Goal: Task Accomplishment & Management: Use online tool/utility

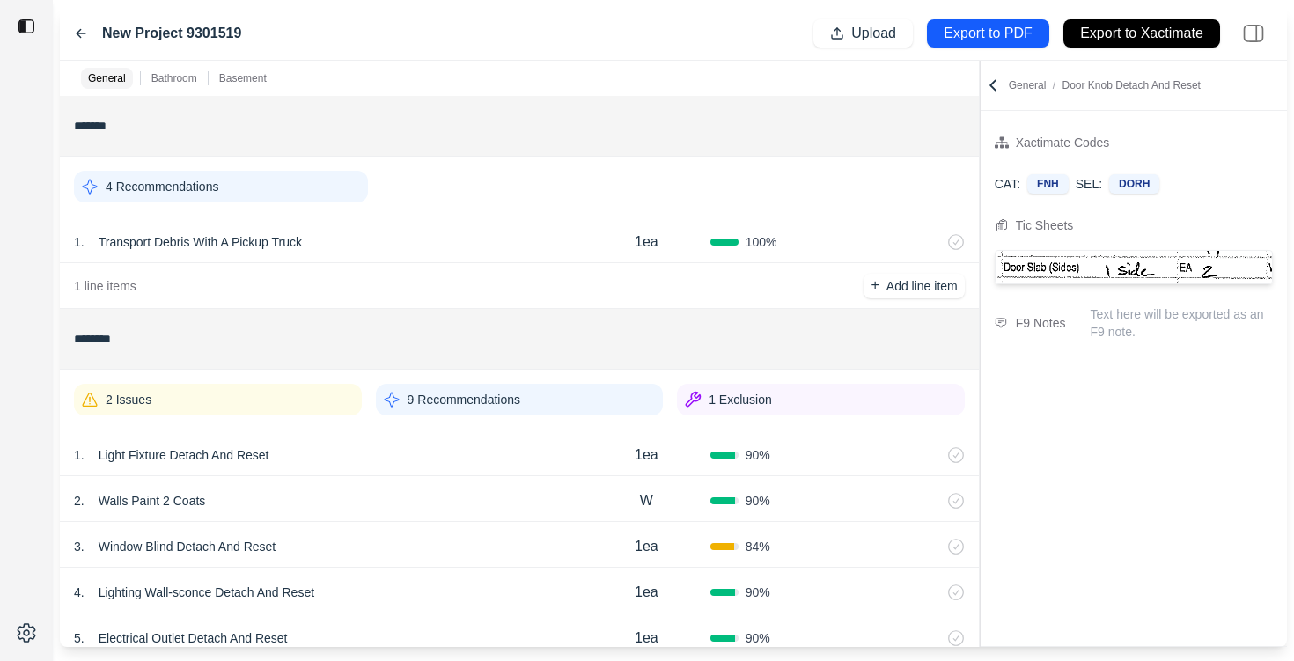
click at [986, 121] on div "General Bathroom Basement ******* 4 Recommendations 1 . Transport Debris With A…" at bounding box center [673, 354] width 1227 height 586
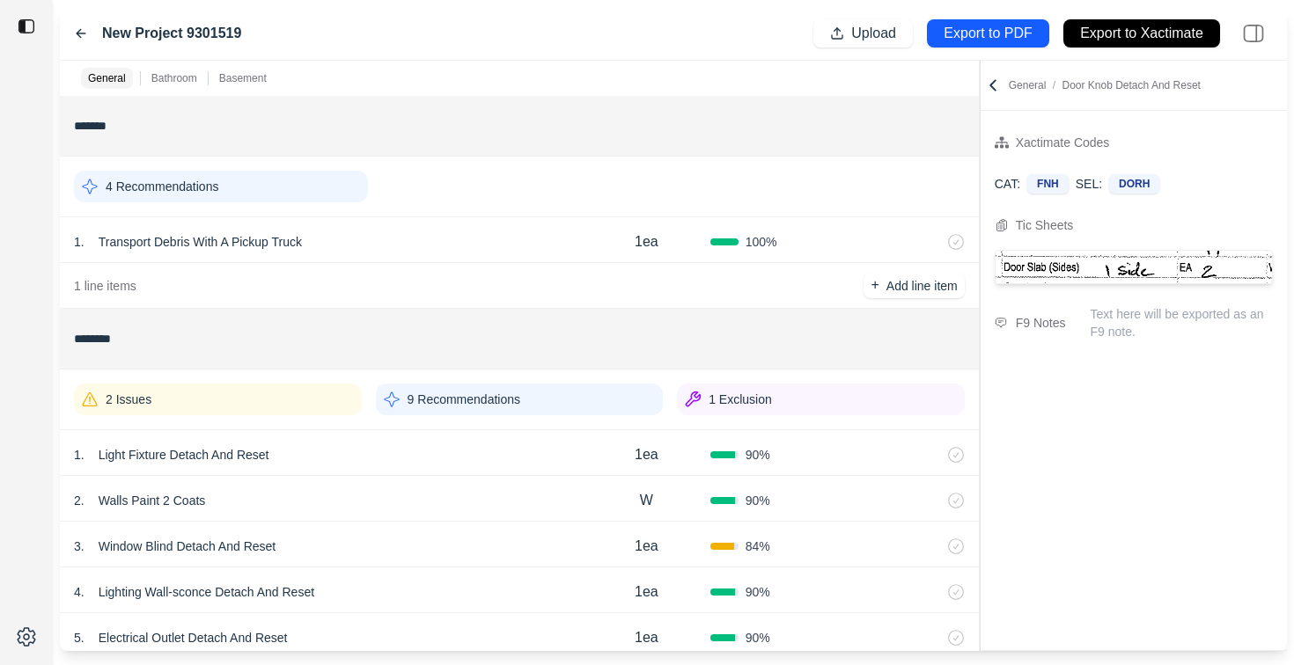
click at [294, 400] on div "2 Issues" at bounding box center [218, 400] width 288 height 32
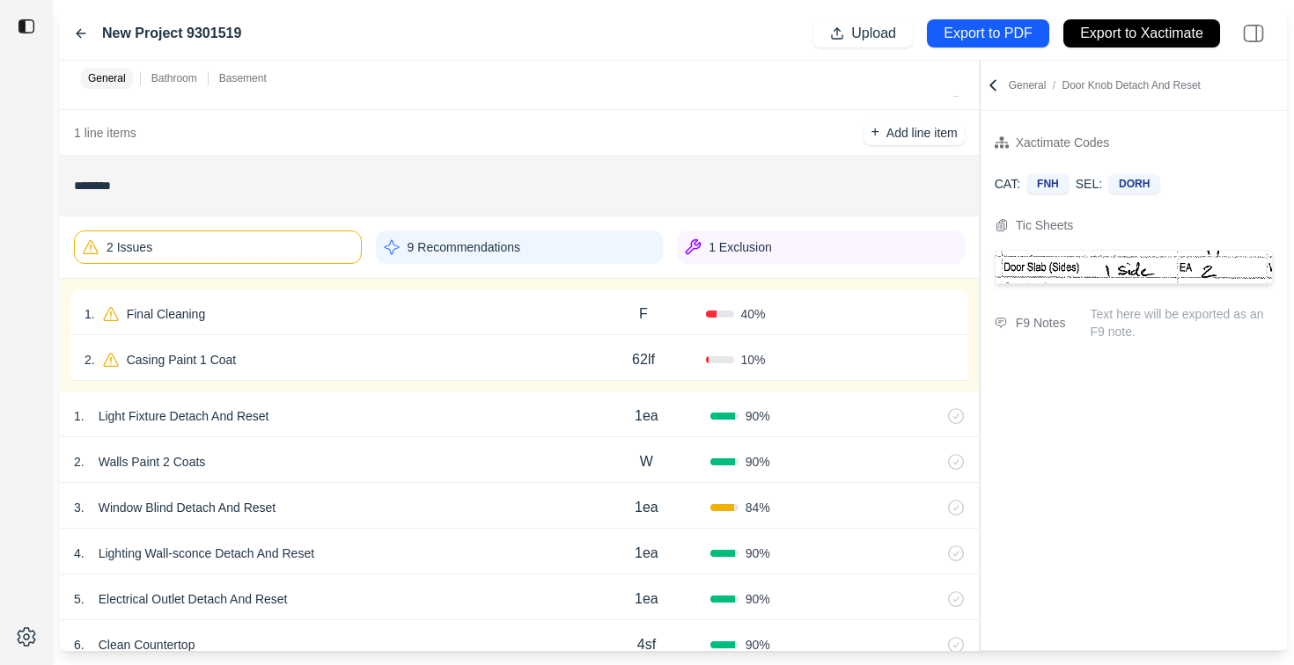
scroll to position [155, 0]
click at [424, 310] on div "1 . Final Cleaning" at bounding box center [332, 312] width 496 height 25
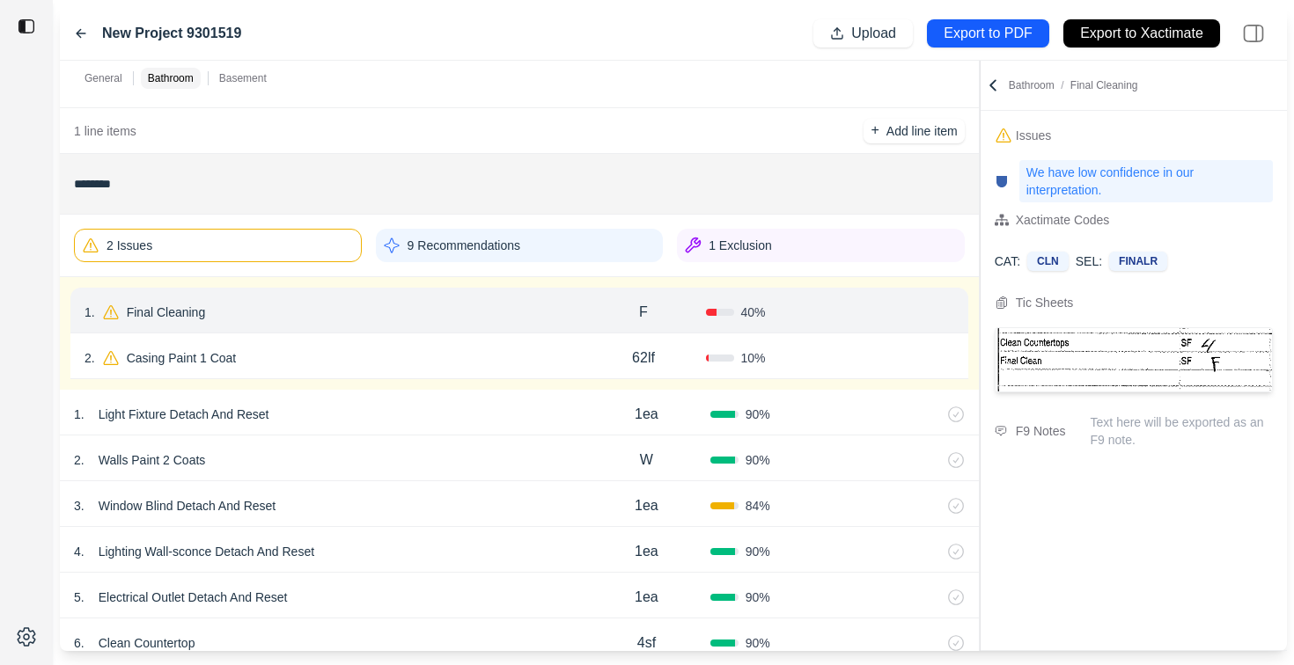
click at [515, 346] on div "2 . Casing Paint 1 Coat" at bounding box center [332, 358] width 496 height 25
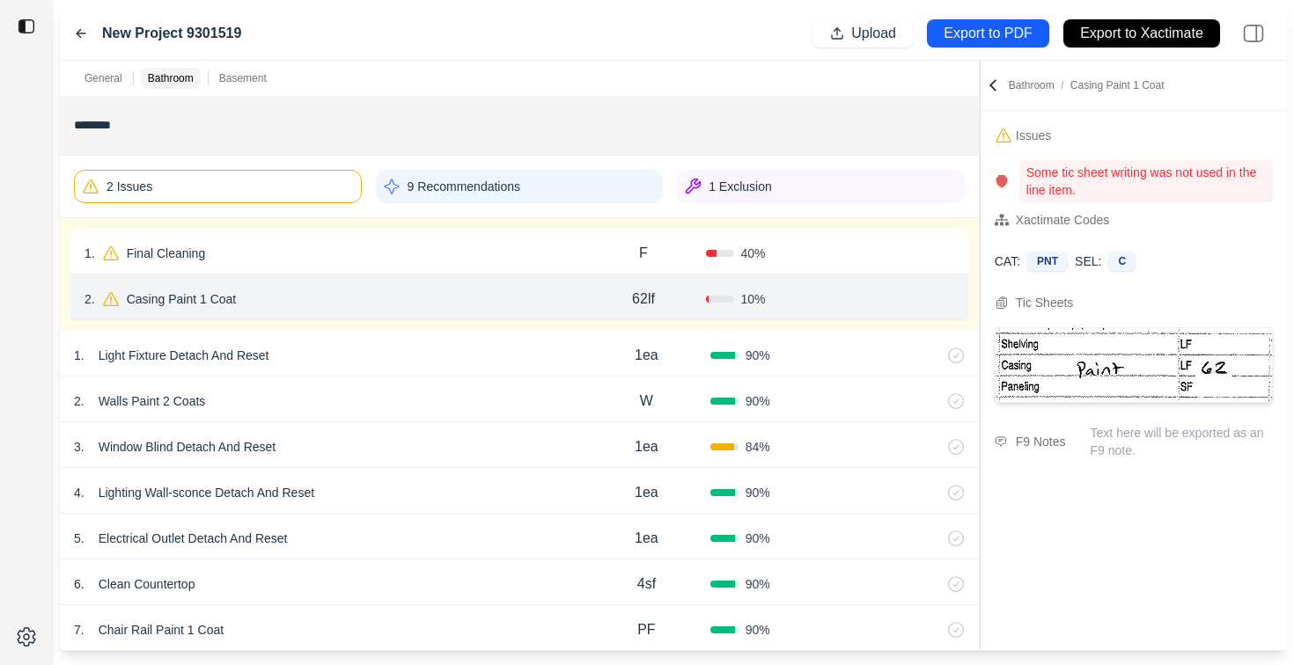
scroll to position [216, 0]
click at [306, 253] on div "1 . Final Cleaning" at bounding box center [332, 251] width 496 height 25
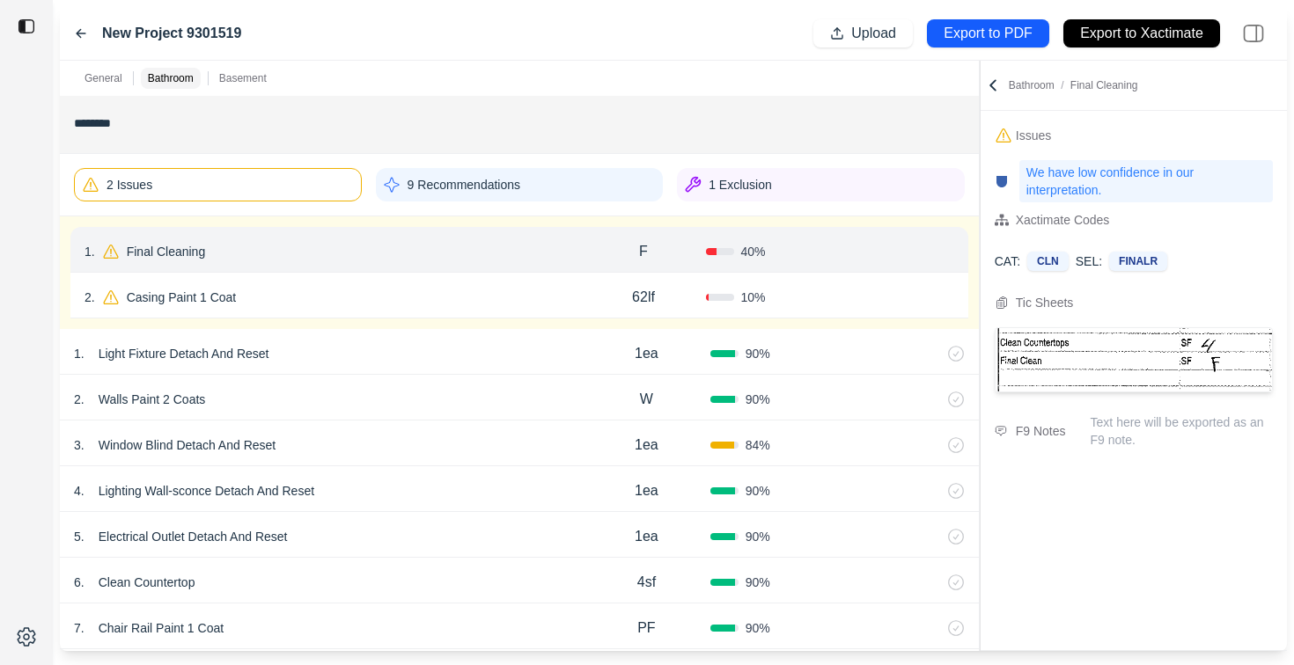
click at [795, 297] on div "10 %" at bounding box center [768, 298] width 124 height 18
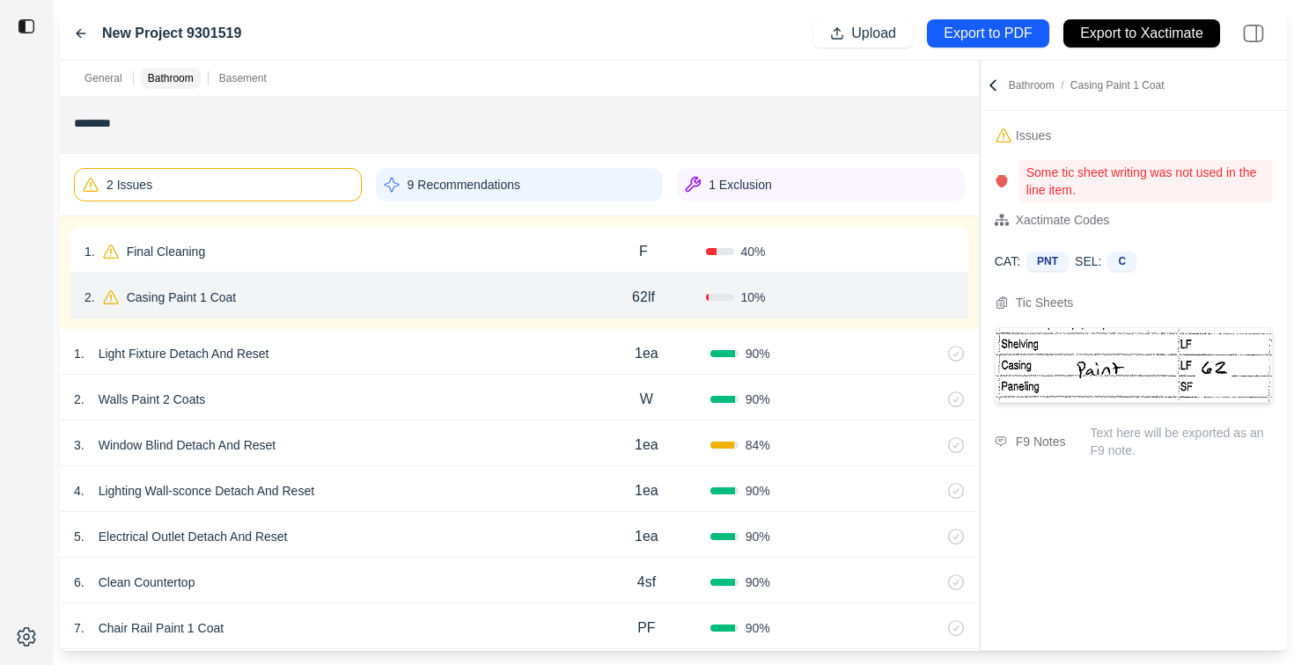
click at [789, 254] on div "40 %" at bounding box center [768, 252] width 124 height 18
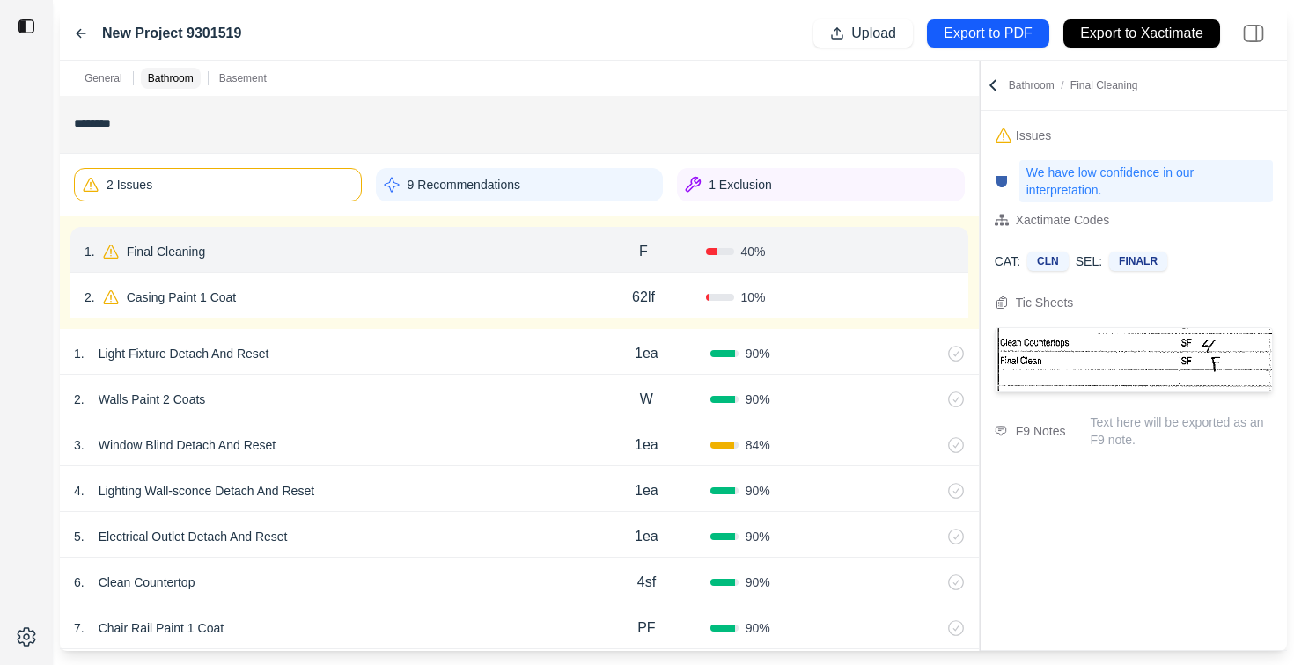
click at [789, 286] on div "2 . Casing Paint 1 Coat 62lf 10 % Confirm" at bounding box center [519, 296] width 898 height 46
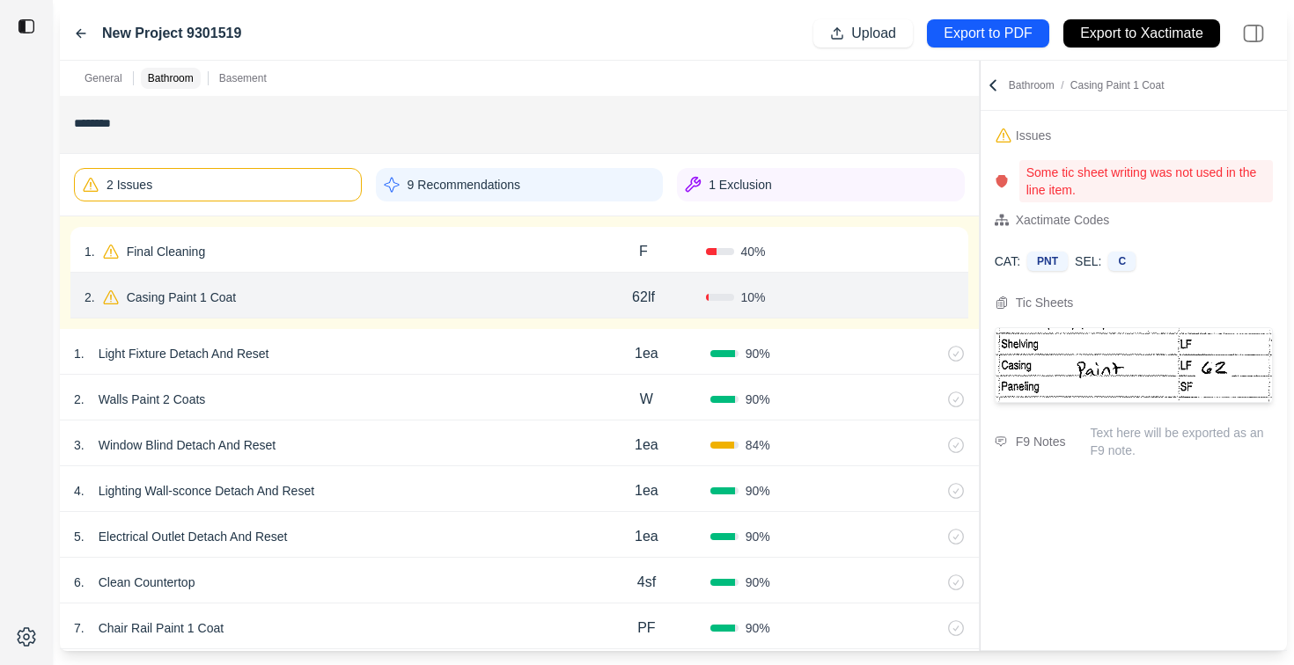
click at [791, 252] on div "40 %" at bounding box center [768, 252] width 124 height 18
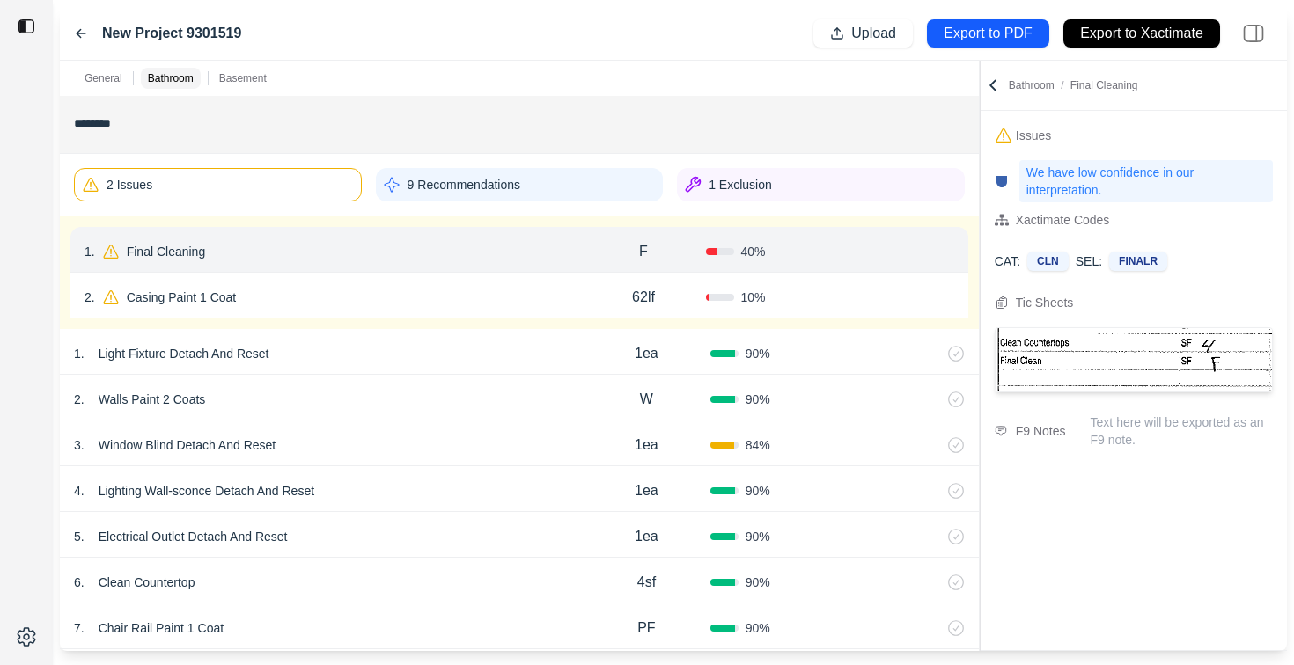
click at [789, 293] on div "10 %" at bounding box center [768, 298] width 124 height 18
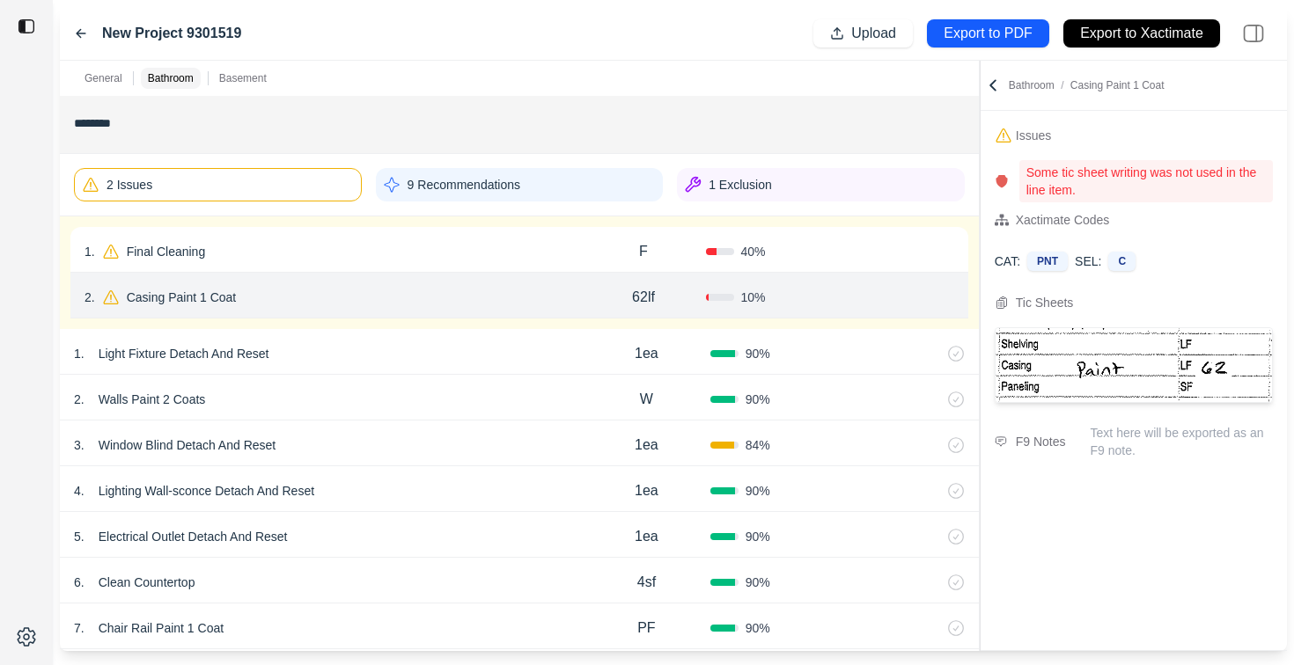
click at [787, 258] on div "40 %" at bounding box center [768, 252] width 124 height 18
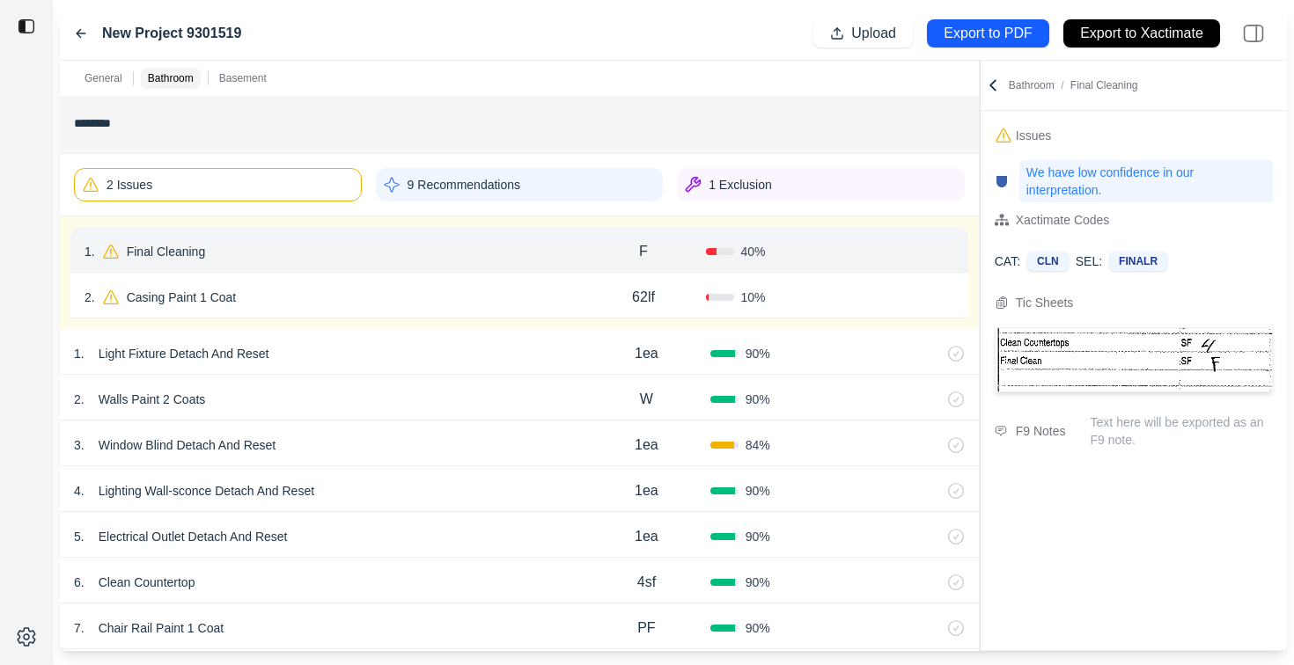
click at [538, 291] on div "2 . Casing Paint 1 Coat" at bounding box center [332, 297] width 496 height 25
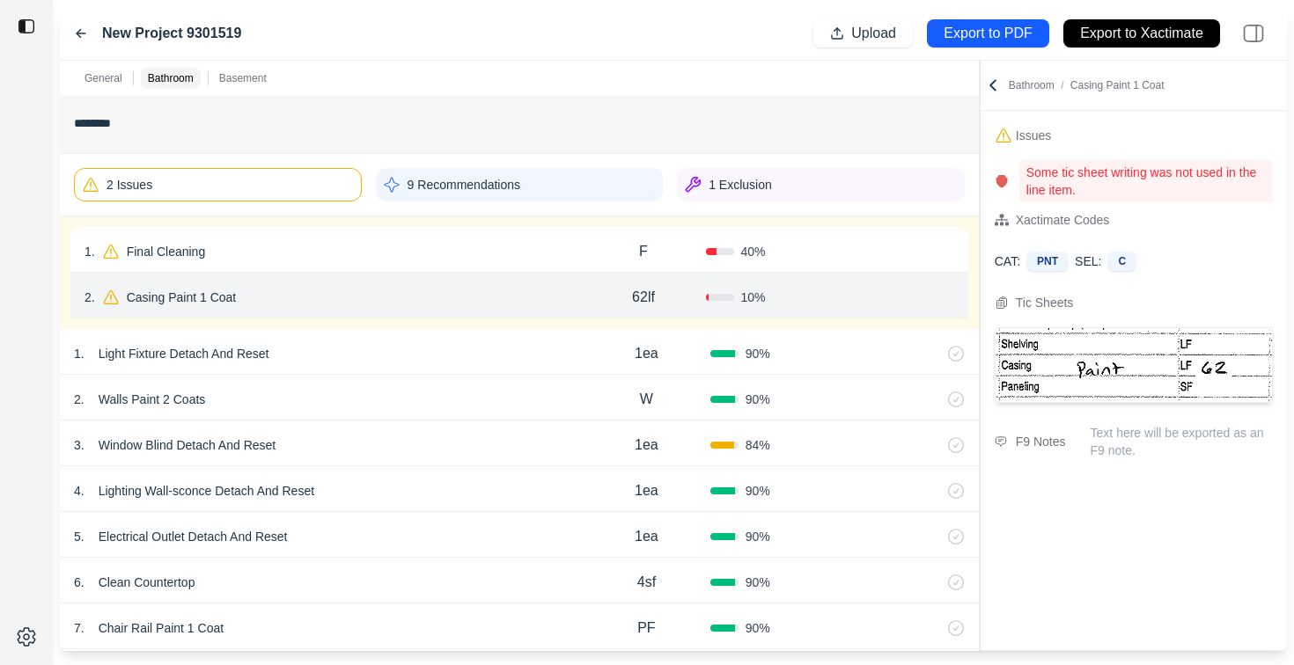
click at [653, 300] on p "62lf" at bounding box center [643, 297] width 23 height 21
type input "****"
click at [502, 302] on div "2 . Casing Paint 1 Coat" at bounding box center [332, 295] width 496 height 25
click at [209, 297] on p "Casing Paint 1 Coat" at bounding box center [182, 297] width 124 height 25
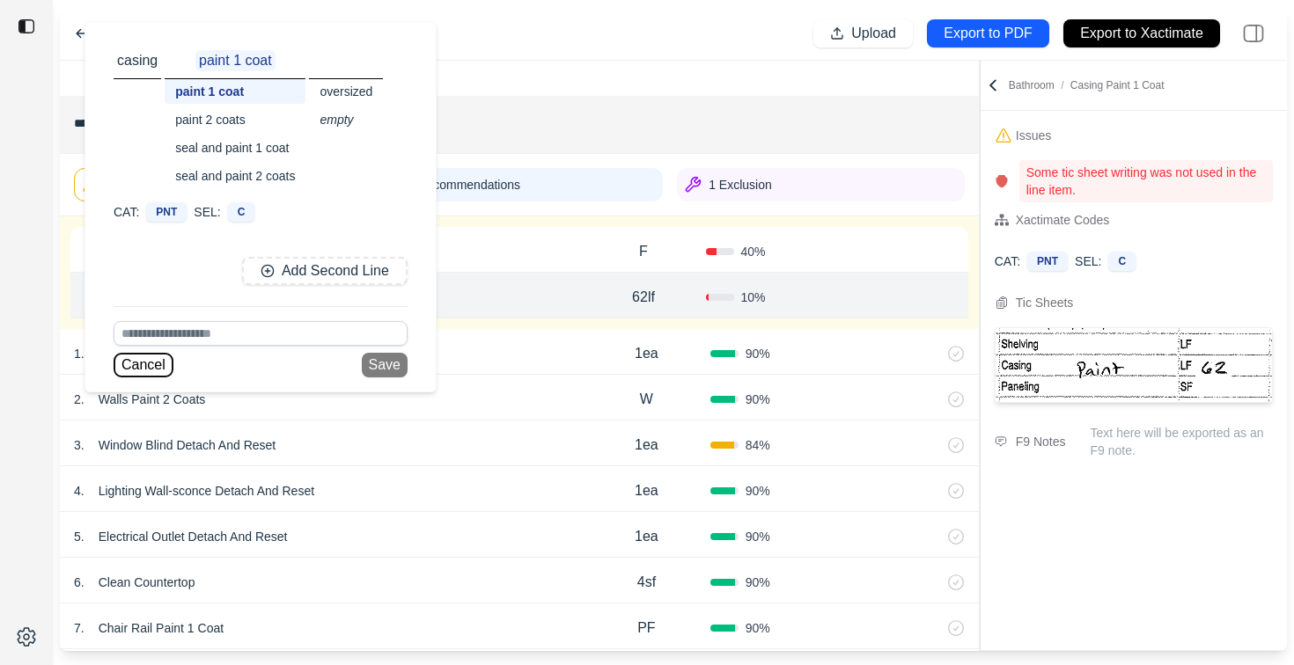
click at [131, 366] on button "Cancel" at bounding box center [144, 365] width 60 height 25
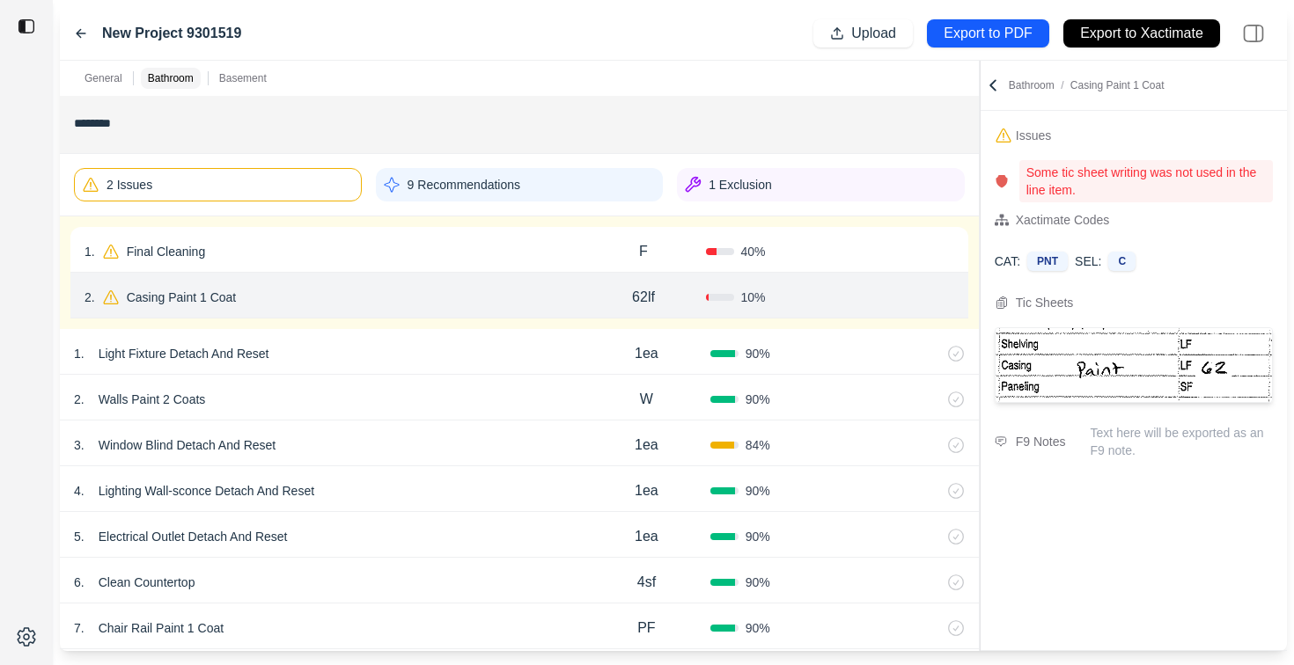
click at [124, 125] on input "********" at bounding box center [519, 123] width 891 height 32
click at [322, 290] on div "2 . Casing Paint 1 Coat" at bounding box center [332, 297] width 496 height 25
click at [428, 352] on div "1 . Light Fixture Detach And Reset" at bounding box center [328, 353] width 509 height 25
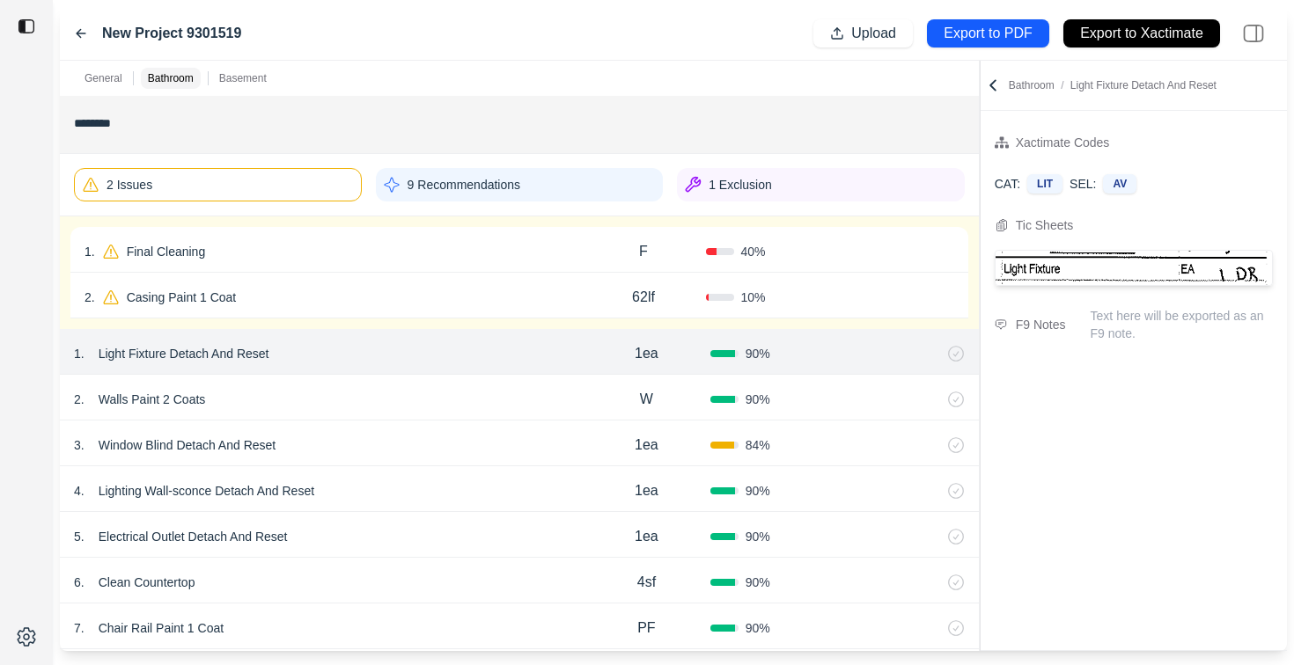
click at [455, 397] on div "2 . Walls Paint 2 Coats" at bounding box center [328, 399] width 509 height 25
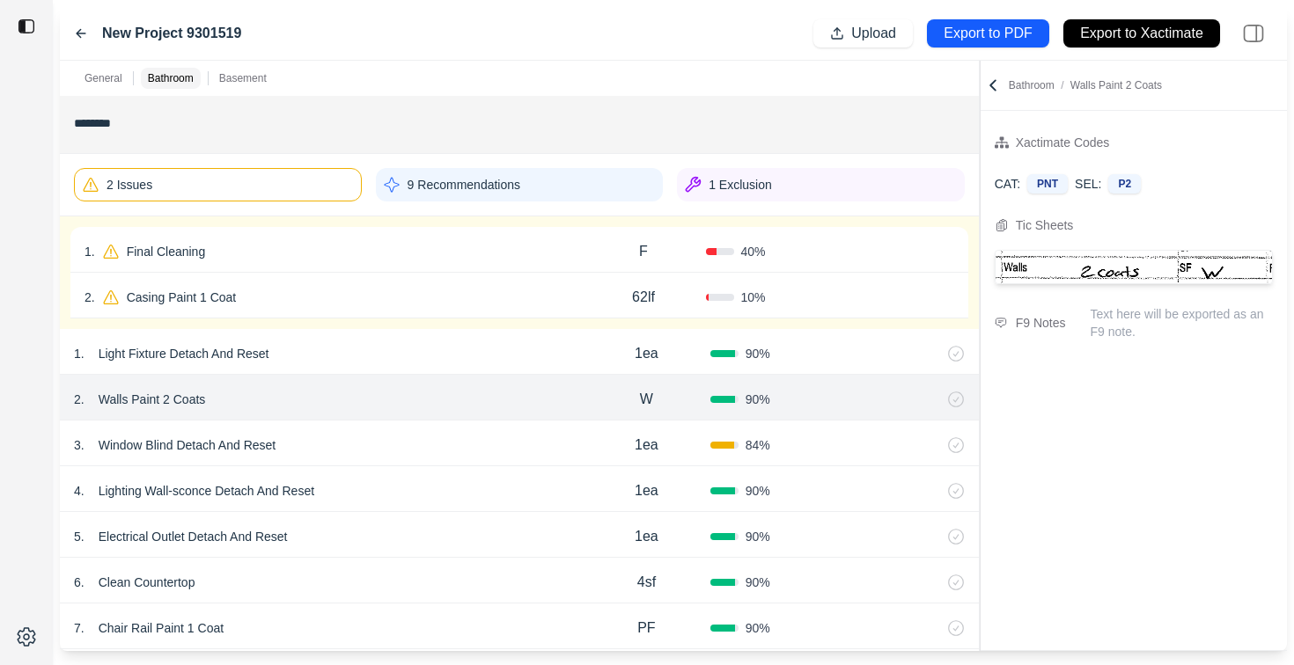
click at [452, 459] on div "3 . Window Blind Detach And Reset 1ea 84 %" at bounding box center [519, 444] width 919 height 46
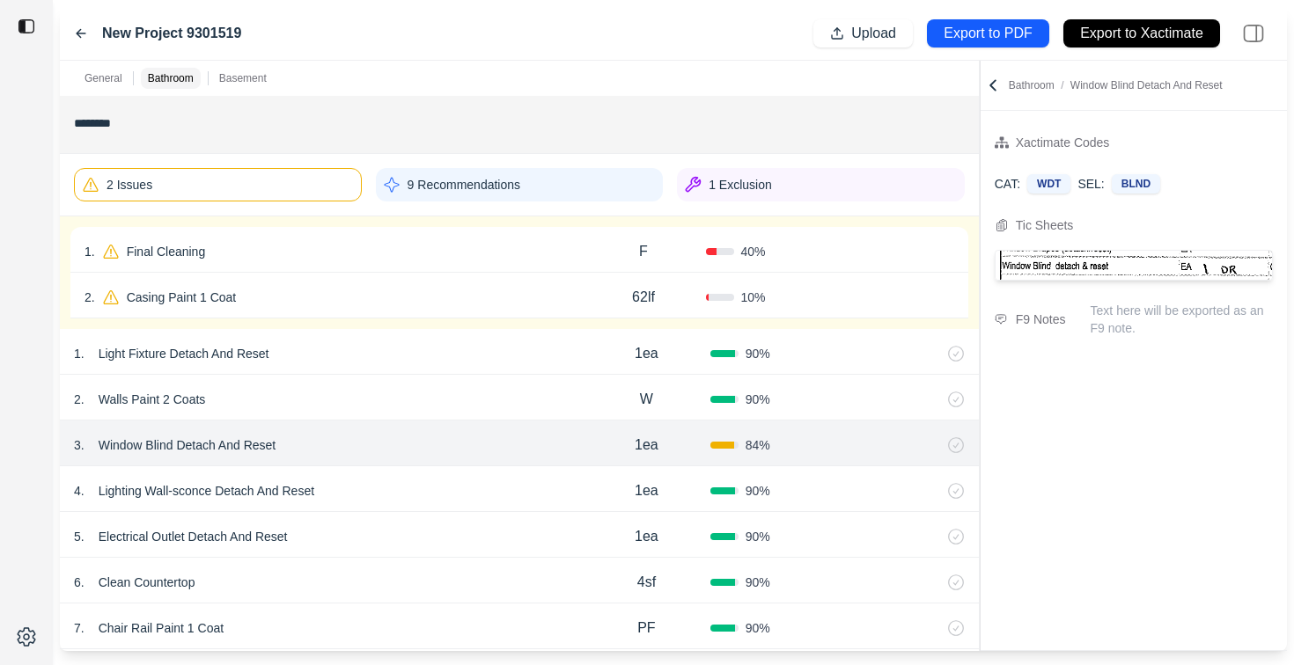
click at [464, 412] on div "2 . Walls Paint 2 Coats W 90 %" at bounding box center [519, 398] width 919 height 46
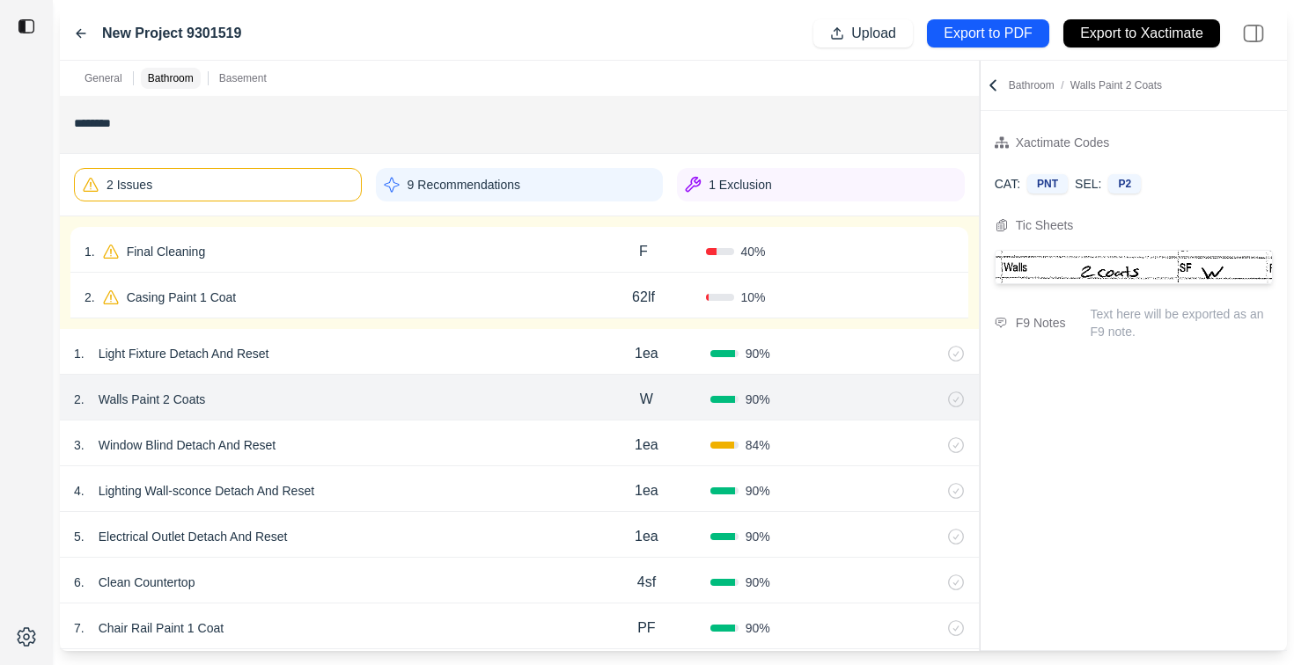
click at [460, 451] on div "3 . Window Blind Detach And Reset" at bounding box center [328, 445] width 509 height 25
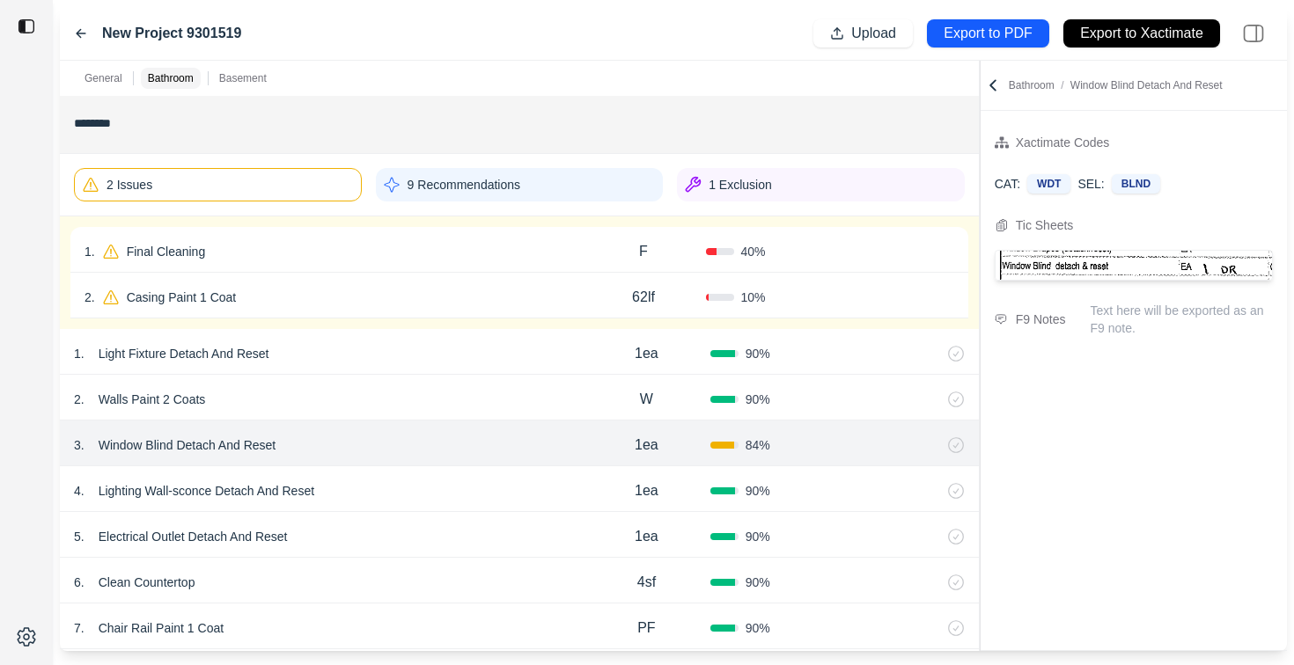
click at [460, 493] on div "4 . Lighting Wall-sconce Detach And Reset" at bounding box center [328, 491] width 509 height 25
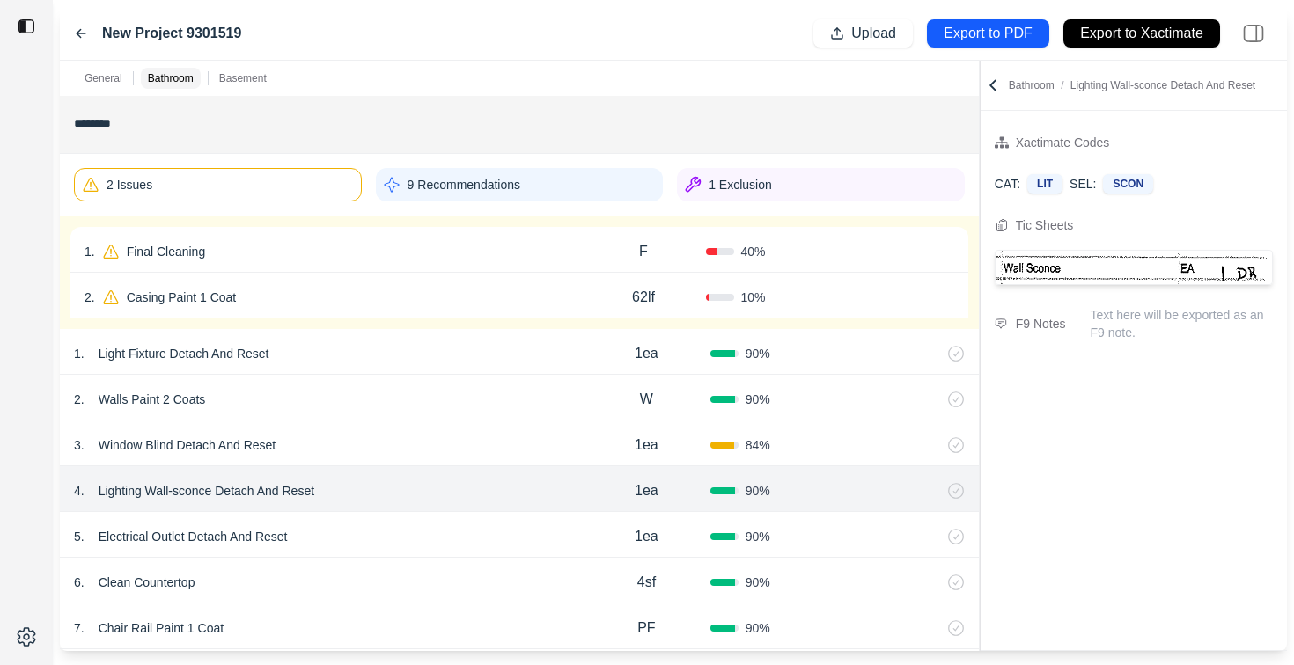
click at [460, 441] on div "3 . Window Blind Detach And Reset" at bounding box center [328, 445] width 509 height 25
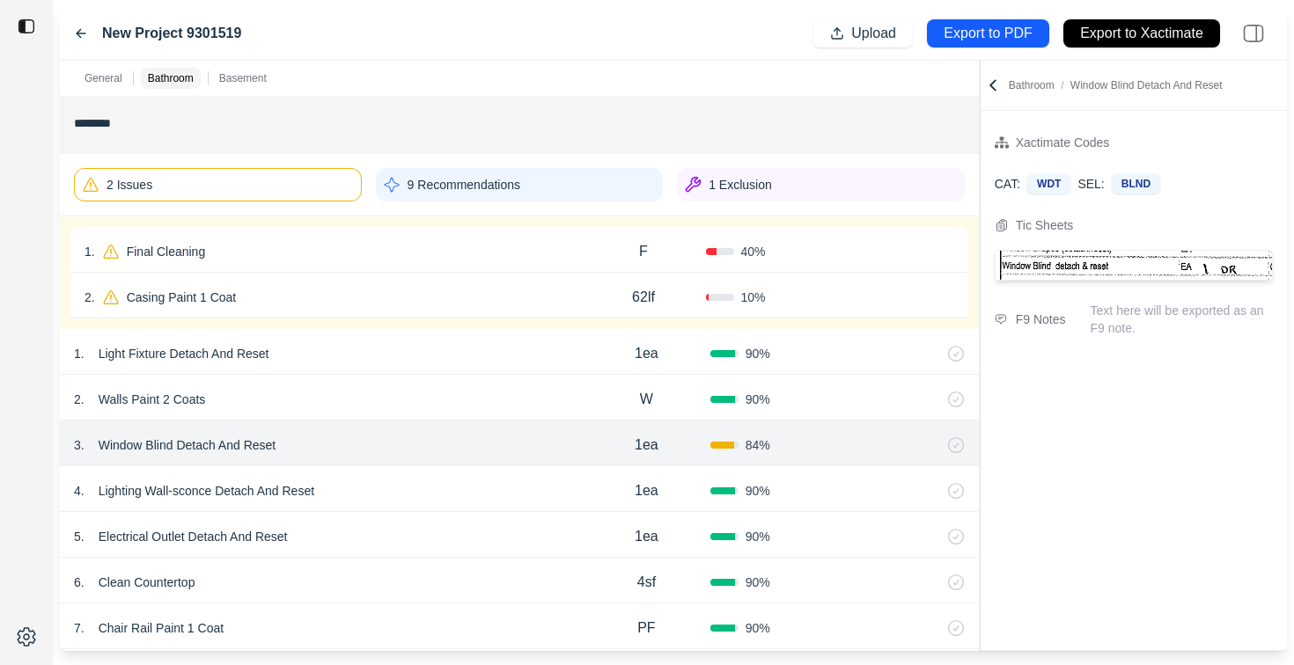
click at [463, 369] on div "1 . Light Fixture Detach And Reset 1ea 90 %" at bounding box center [519, 352] width 919 height 46
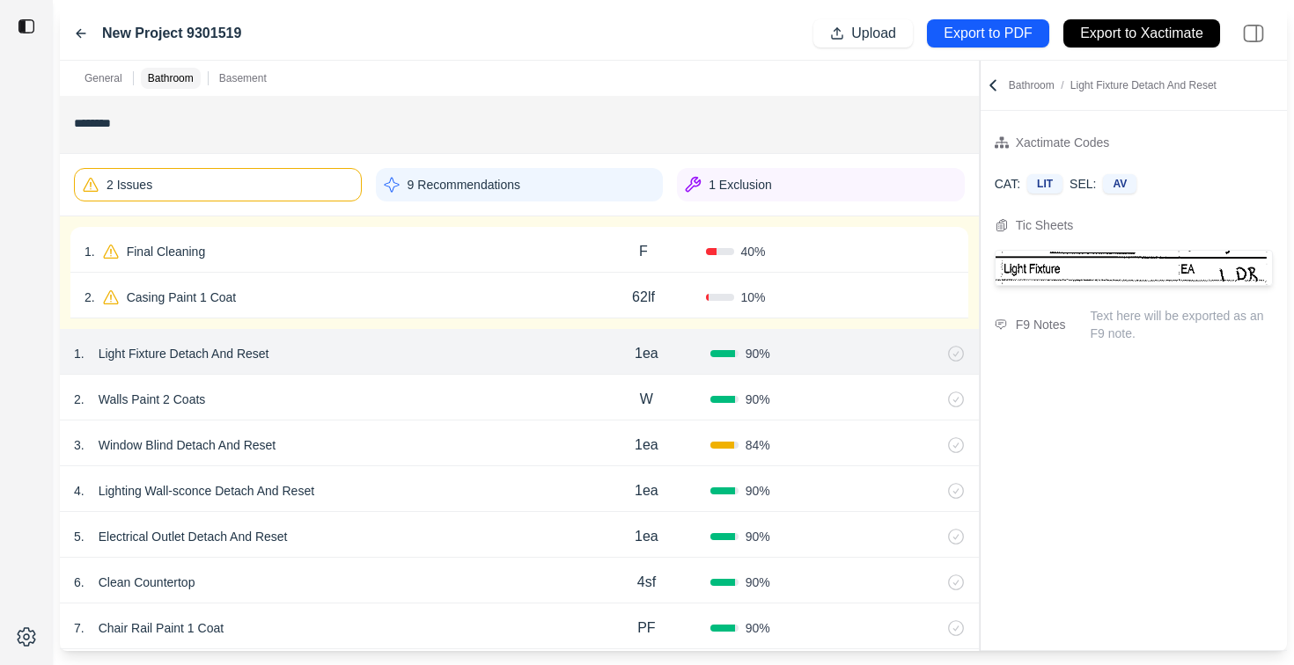
click at [483, 186] on p "9 Recommendations" at bounding box center [463, 185] width 113 height 18
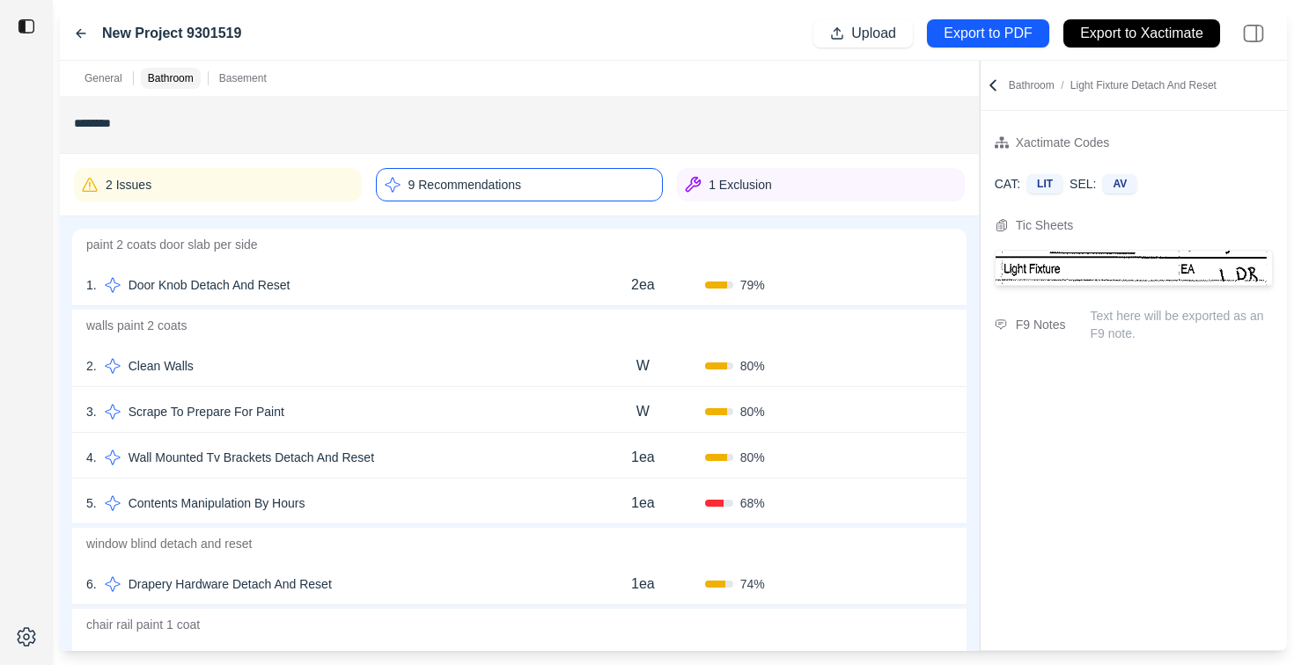
click at [449, 276] on div "1 . Door Knob Detach And Reset" at bounding box center [333, 285] width 495 height 25
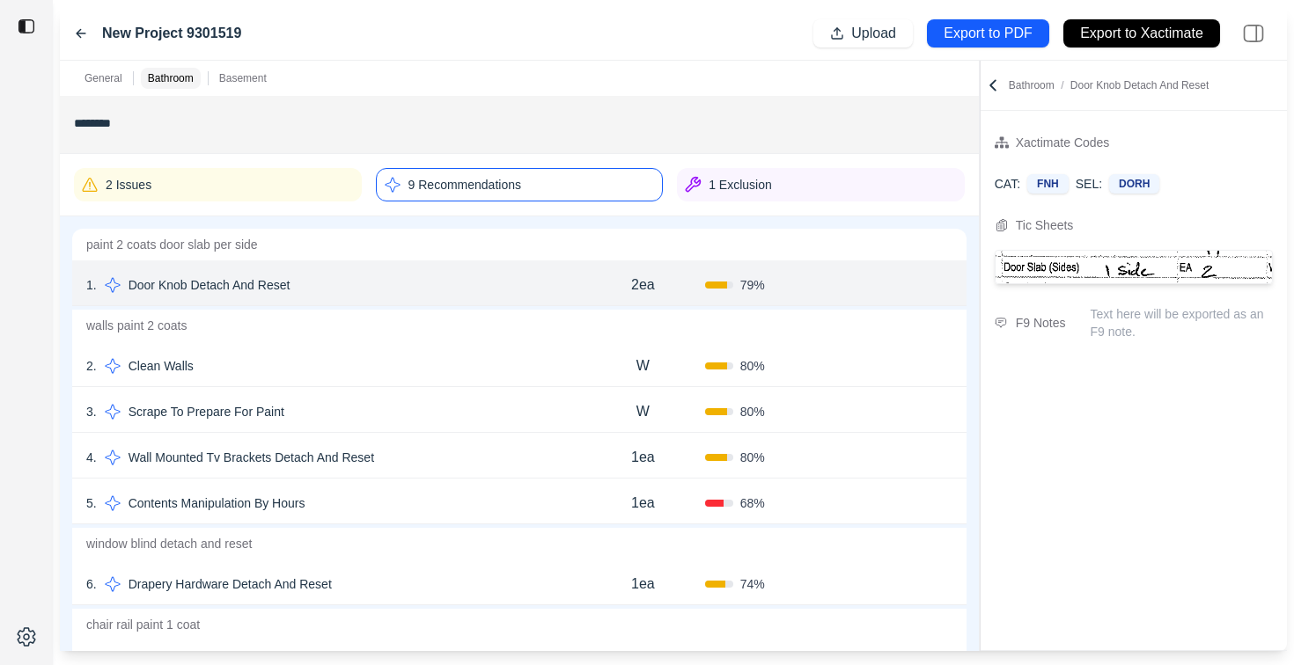
click at [410, 368] on div "2 . Clean Walls" at bounding box center [333, 366] width 495 height 25
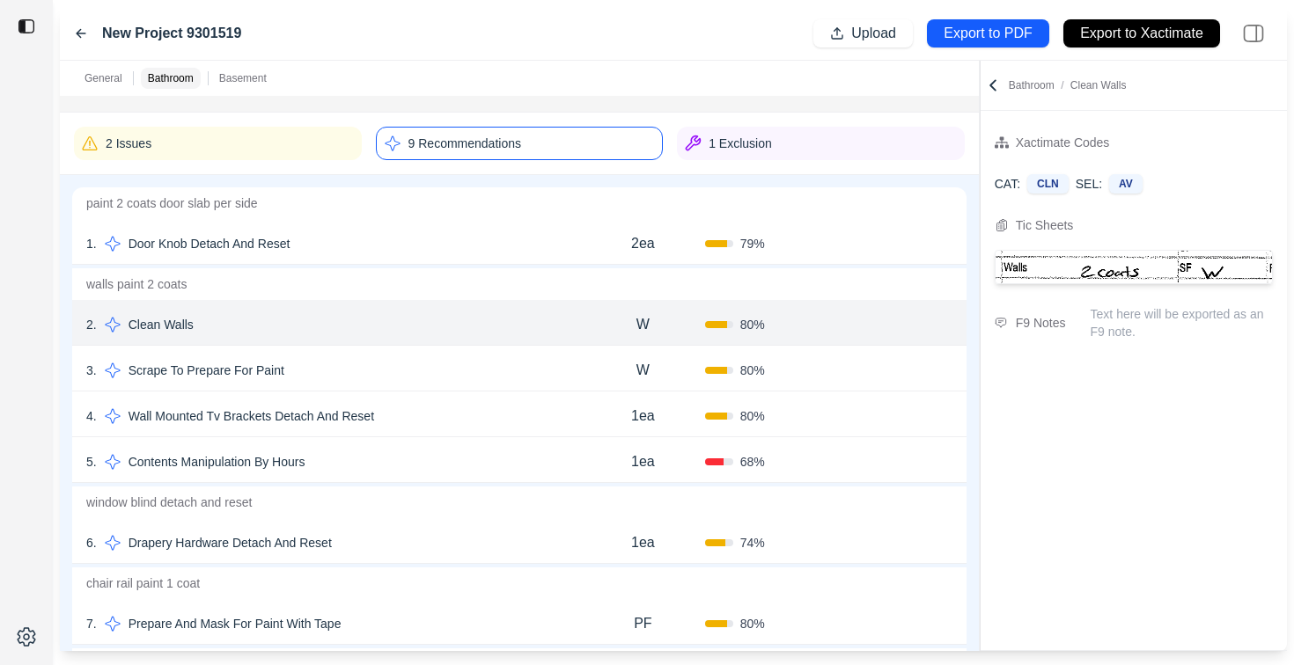
scroll to position [267, 0]
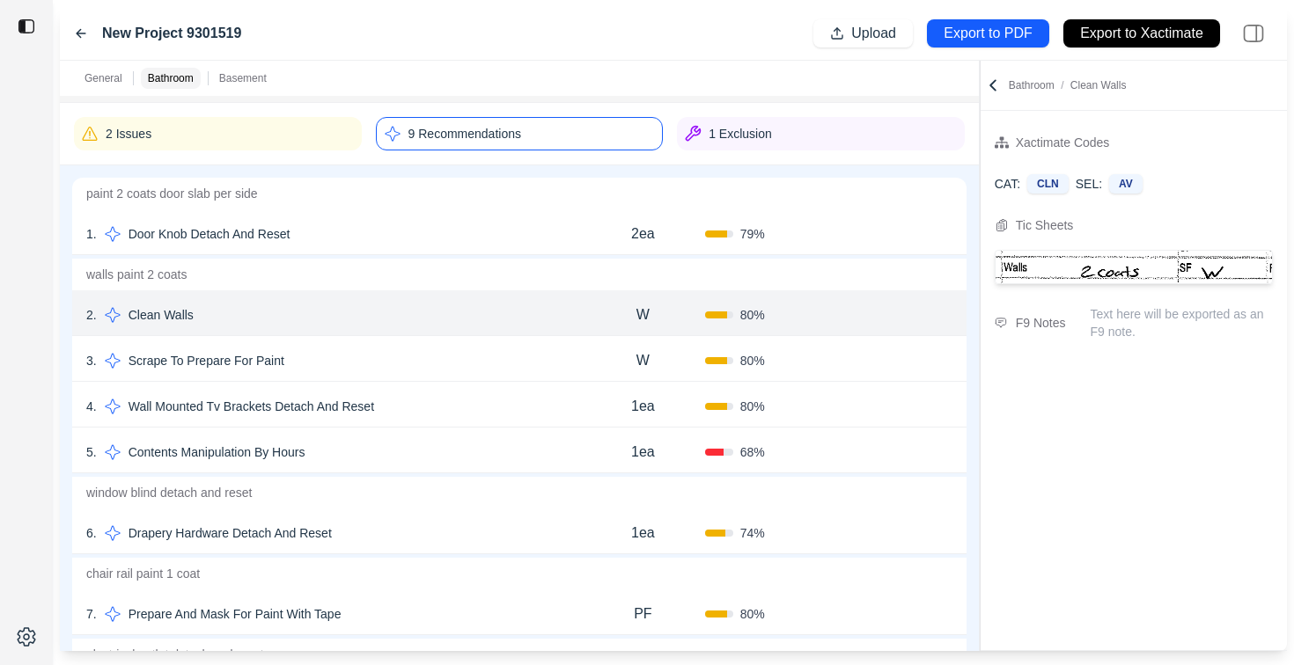
click at [375, 355] on div "3 . Scrape To Prepare For Paint" at bounding box center [333, 361] width 495 height 25
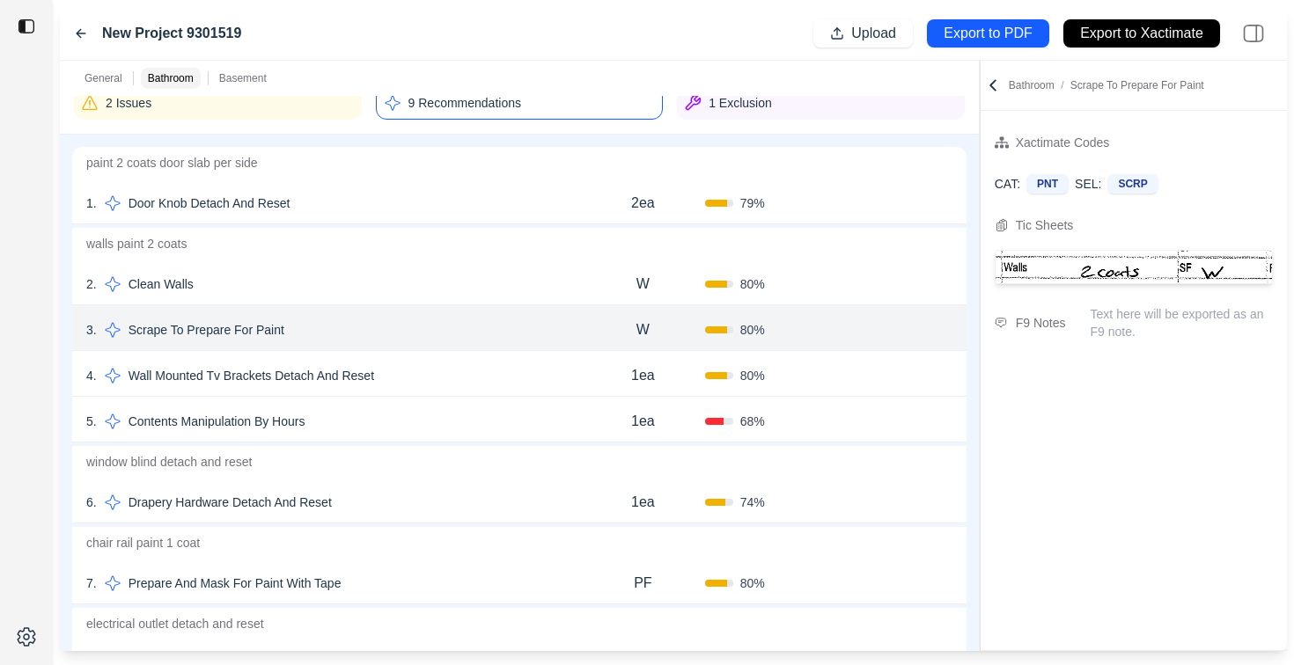
scroll to position [304, 0]
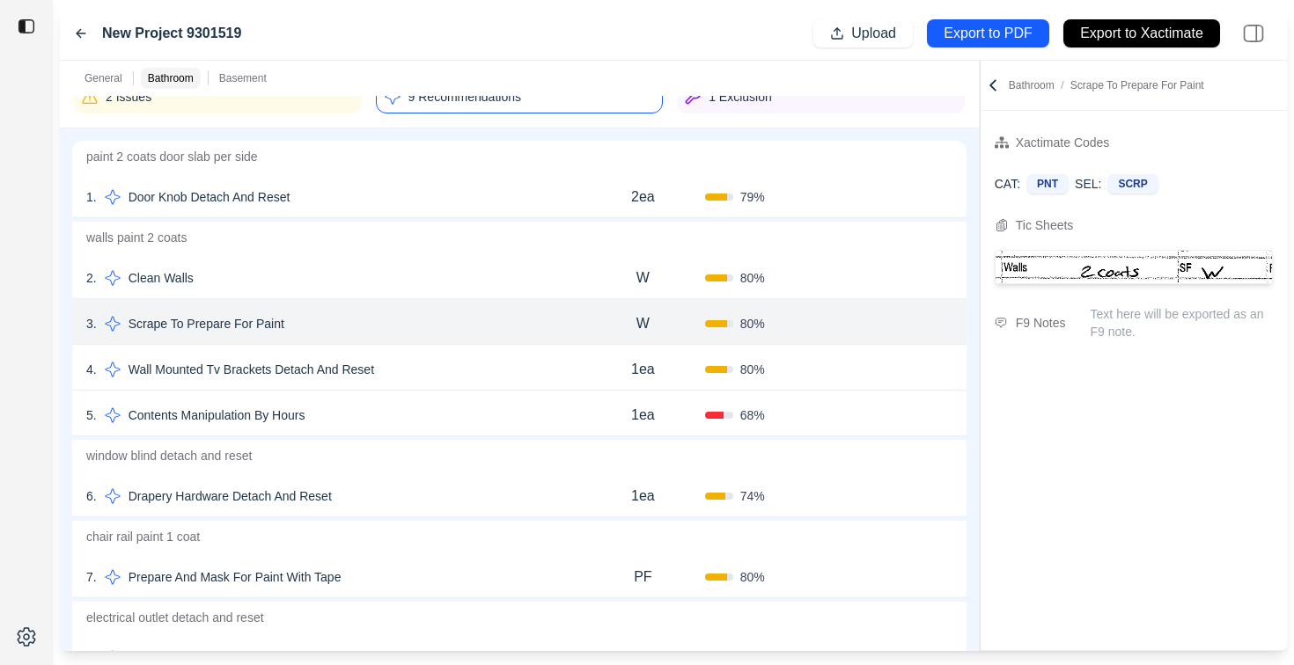
click at [444, 374] on div "4 . Wall Mounted Tv Brackets Detach And Reset" at bounding box center [333, 369] width 495 height 25
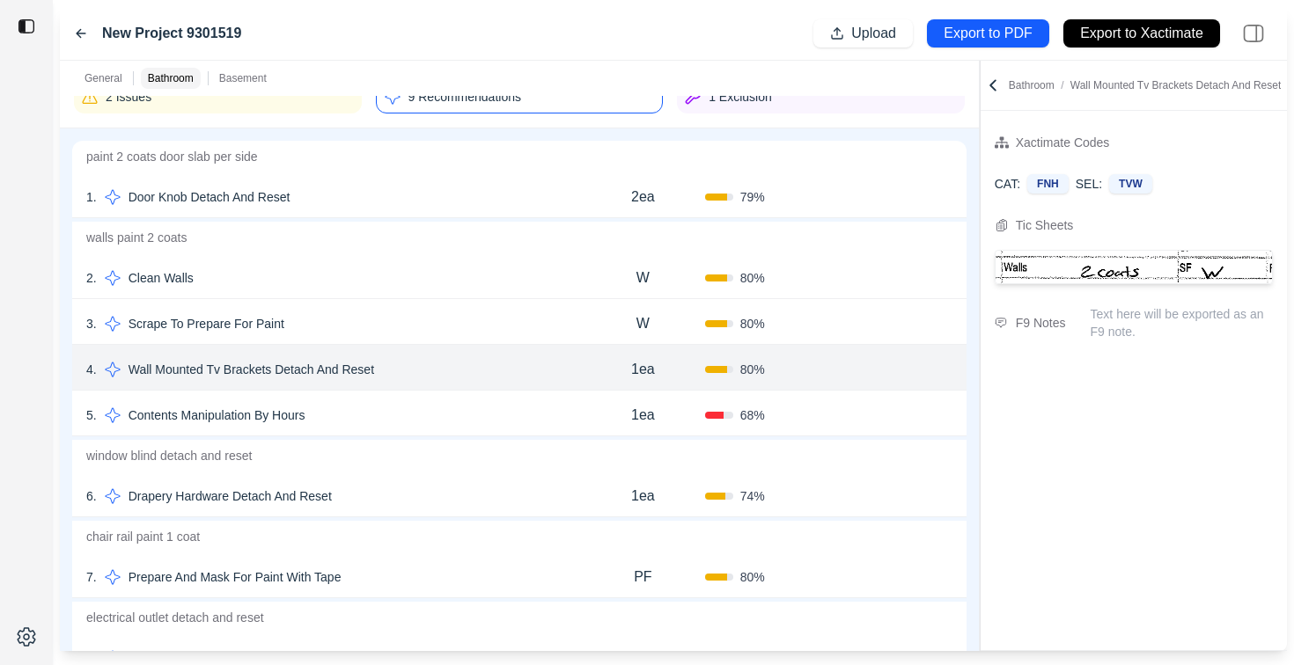
click at [461, 409] on div "5 . Contents Manipulation By Hours" at bounding box center [333, 415] width 495 height 25
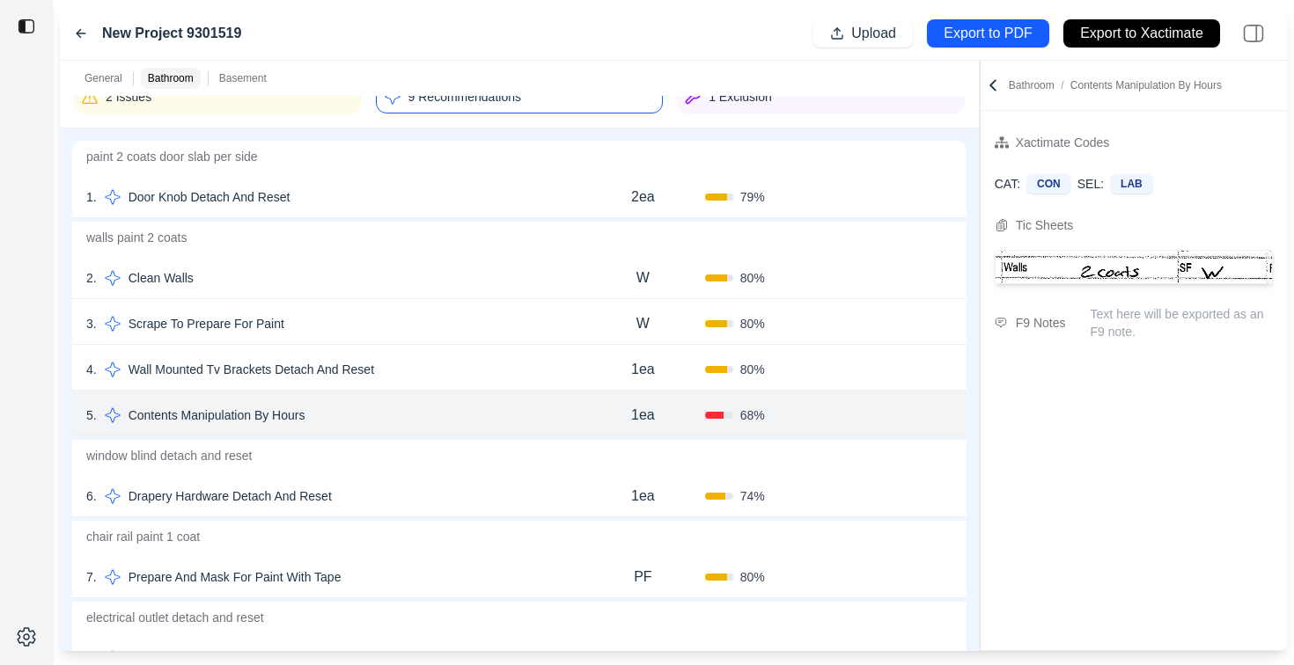
click at [466, 380] on div "4 . Wall Mounted Tv Brackets Detach And Reset" at bounding box center [333, 369] width 495 height 25
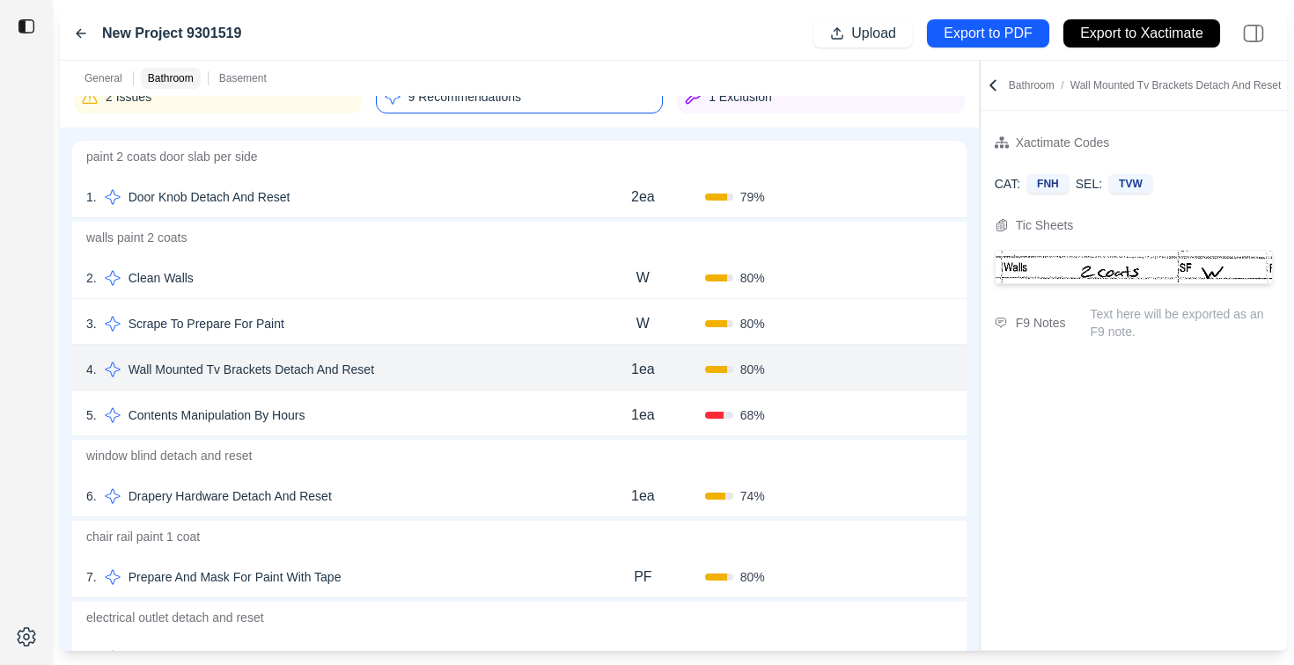
click at [456, 405] on div "5 . Contents Manipulation By Hours" at bounding box center [333, 415] width 495 height 25
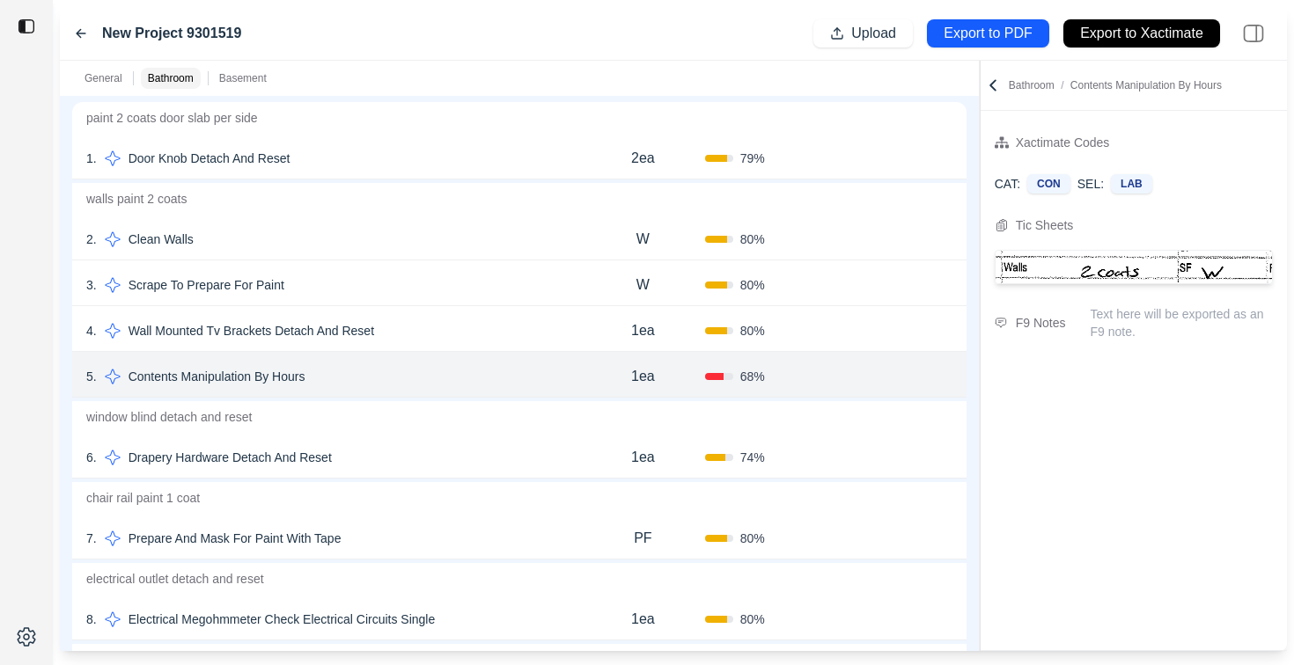
scroll to position [343, 0]
click at [432, 463] on div "6 . Drapery Hardware Detach And Reset" at bounding box center [333, 456] width 495 height 25
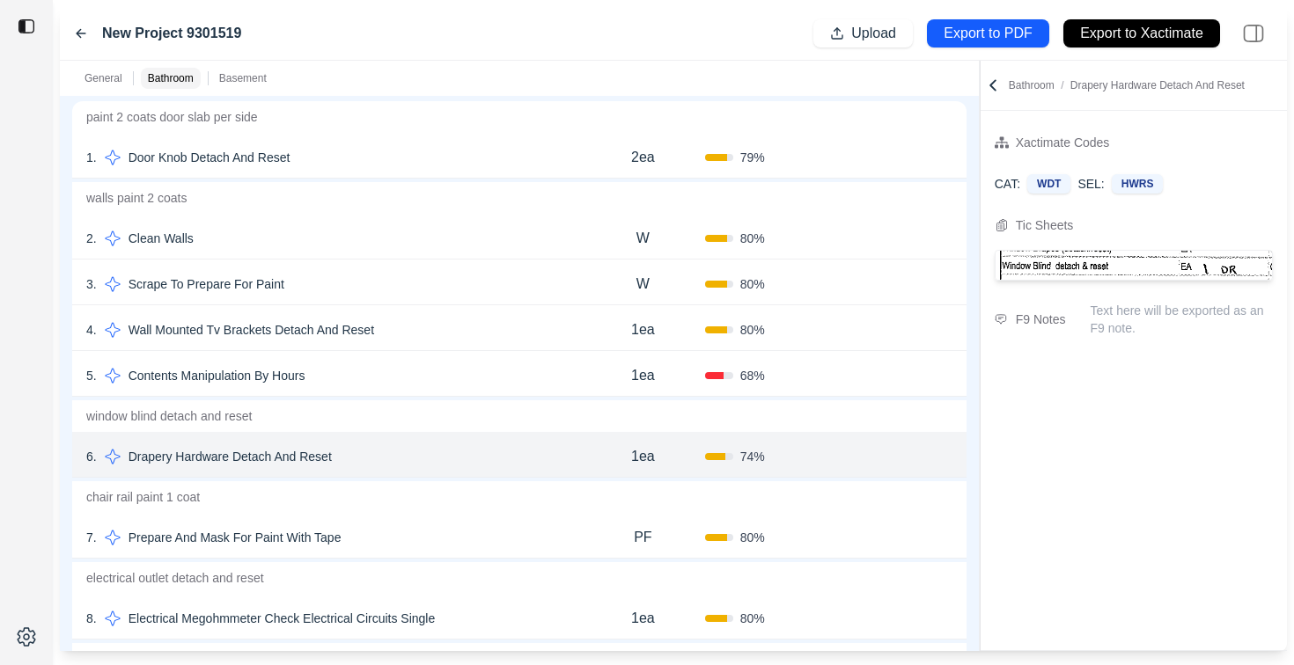
click at [465, 378] on div "5 . Contents Manipulation By Hours" at bounding box center [333, 375] width 495 height 25
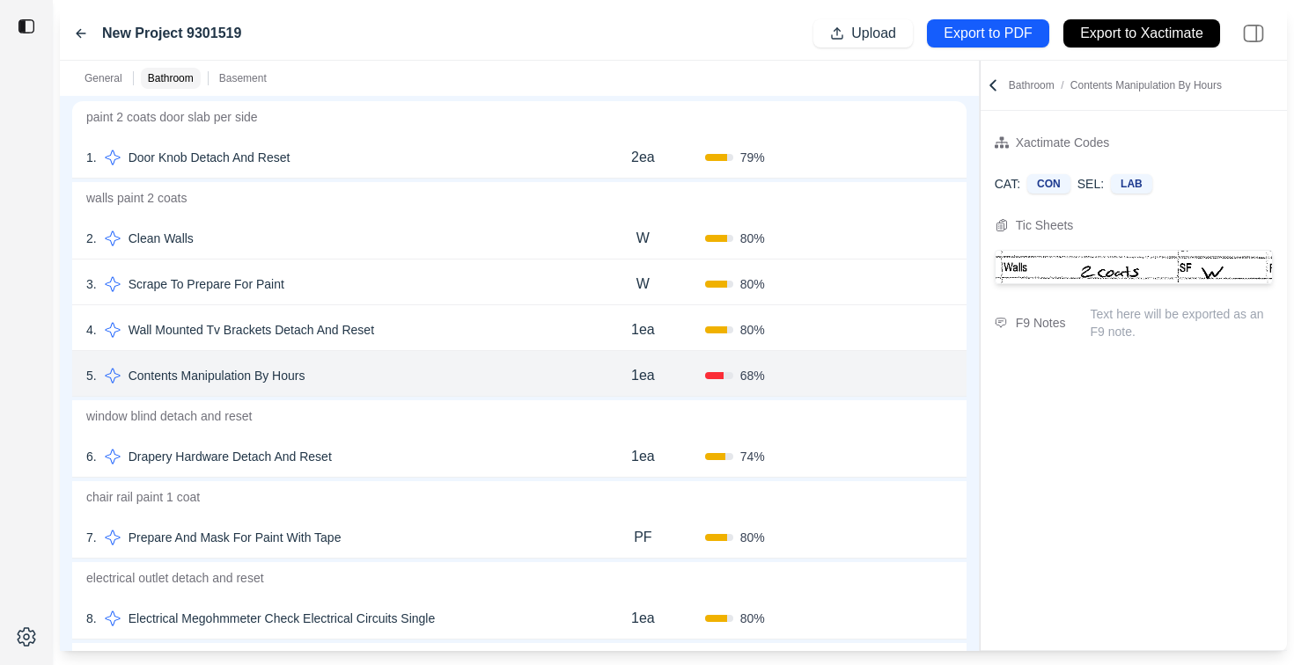
click at [468, 328] on div "4 . Wall Mounted Tv Brackets Detach And Reset" at bounding box center [333, 330] width 495 height 25
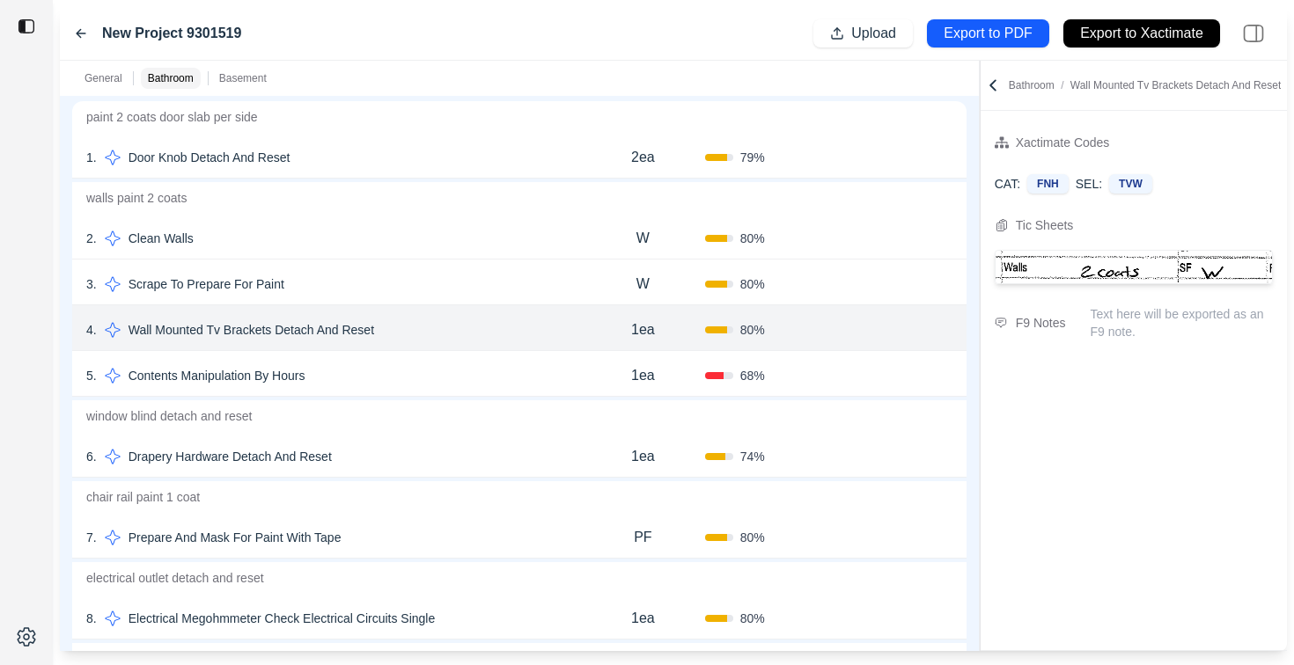
click at [467, 291] on div "3 . Scrape To Prepare For Paint" at bounding box center [333, 284] width 495 height 25
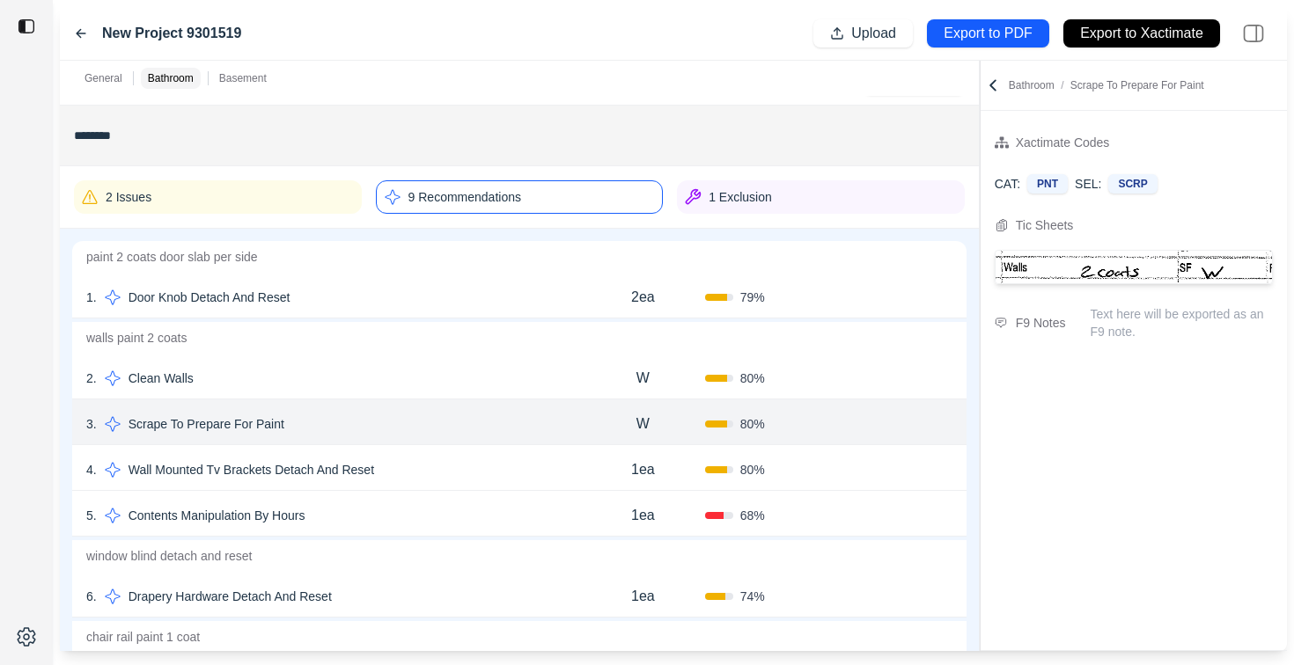
scroll to position [204, 0]
click at [476, 187] on p "9 Recommendations" at bounding box center [464, 196] width 113 height 18
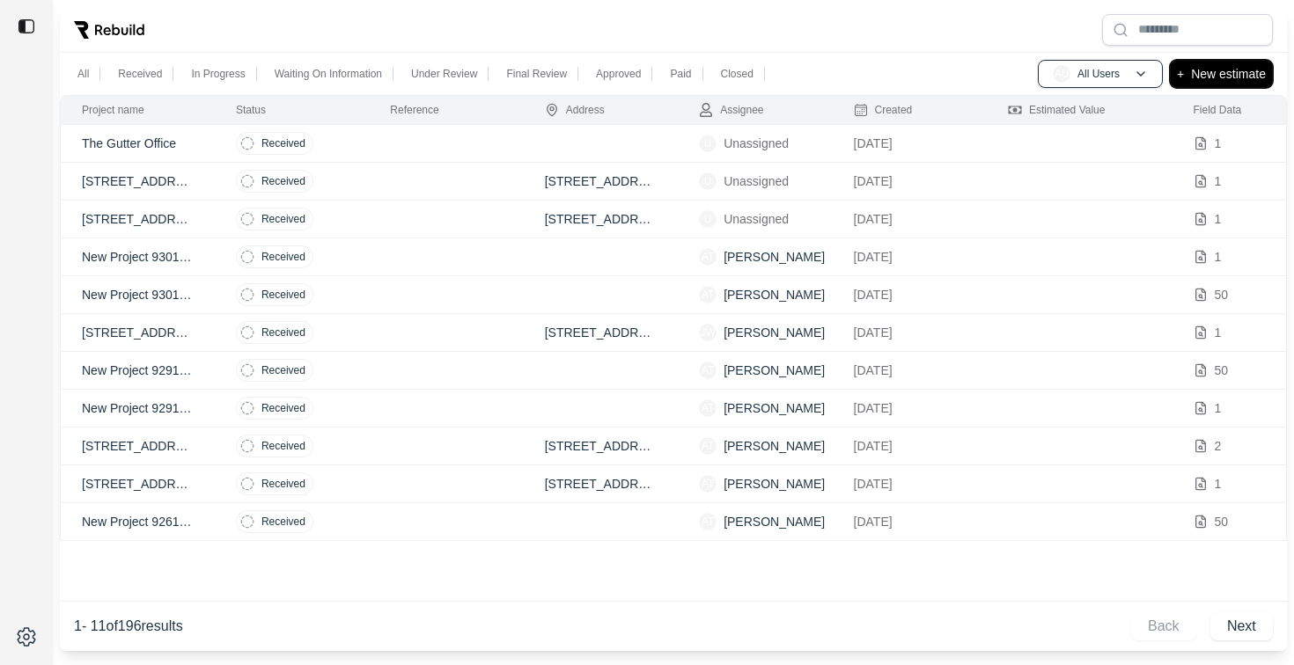
click at [1227, 70] on p "New estimate" at bounding box center [1228, 73] width 75 height 21
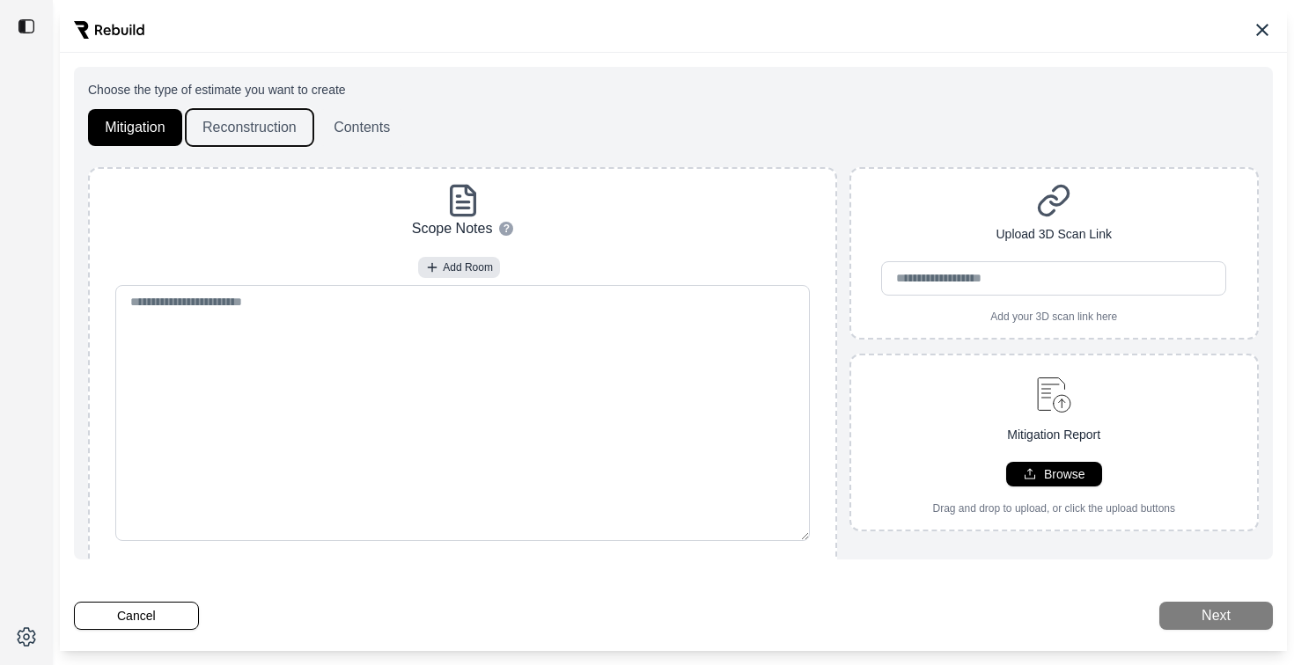
click at [253, 122] on button "Reconstruction" at bounding box center [250, 127] width 128 height 37
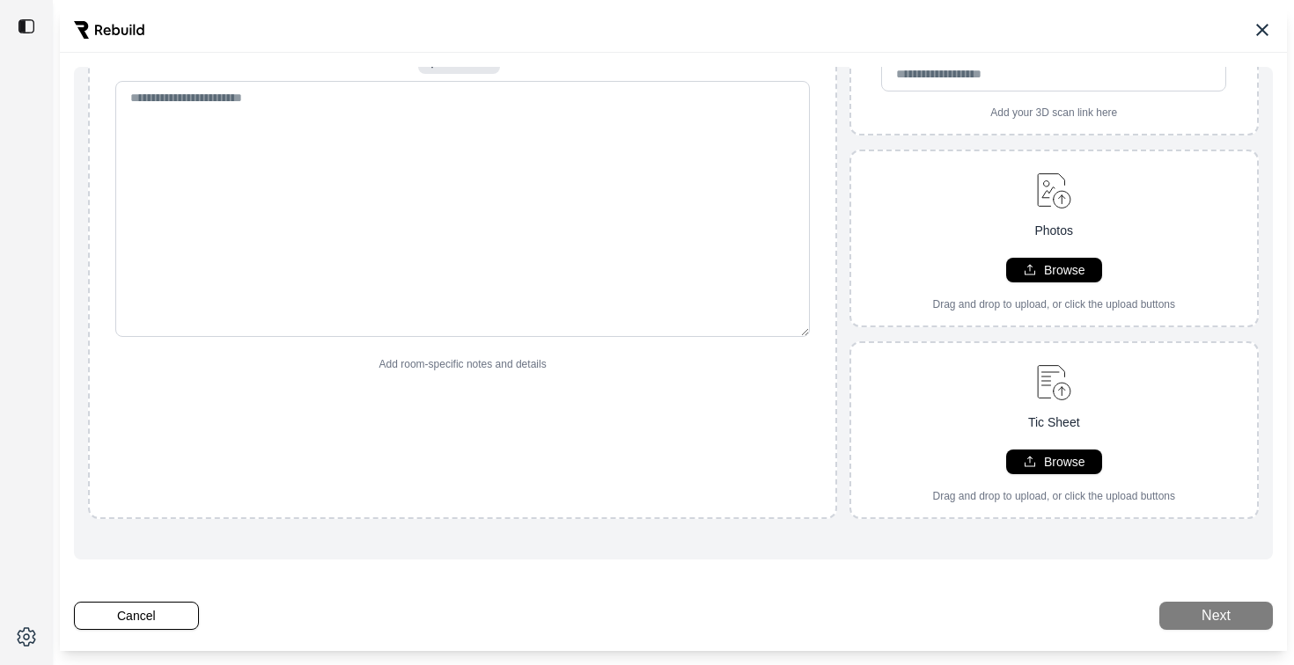
scroll to position [212, 0]
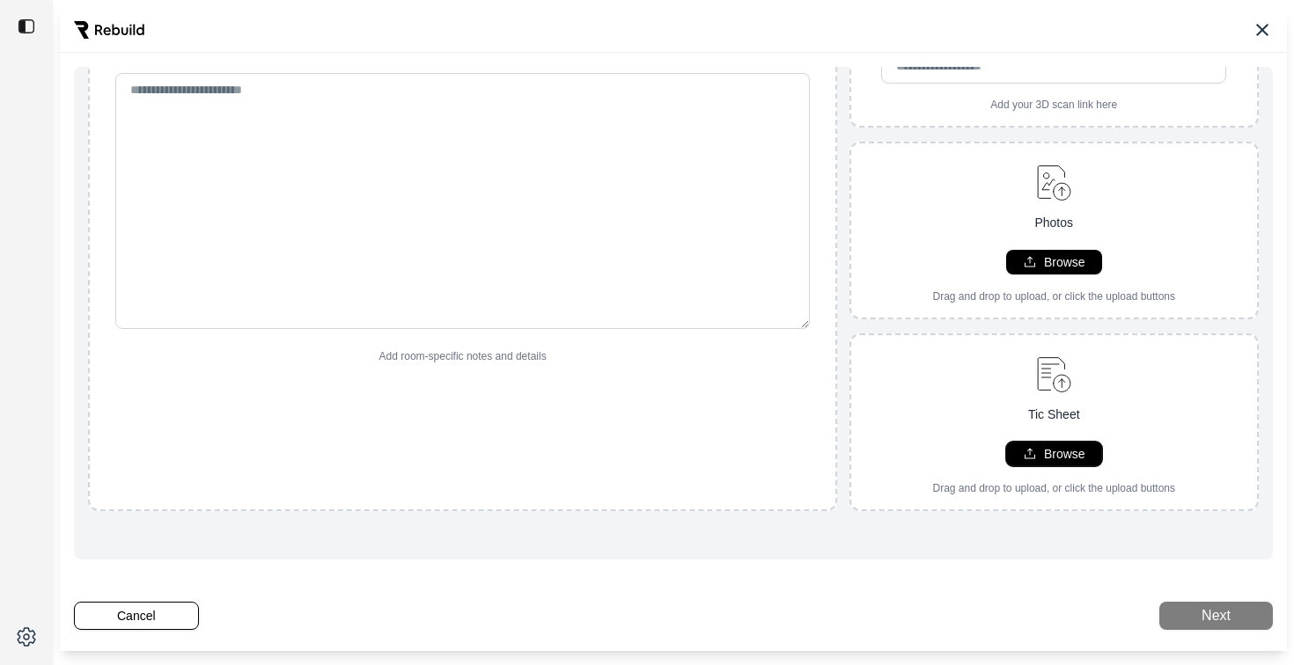
click at [1058, 460] on p "Browse" at bounding box center [1064, 454] width 41 height 18
type input "**********"
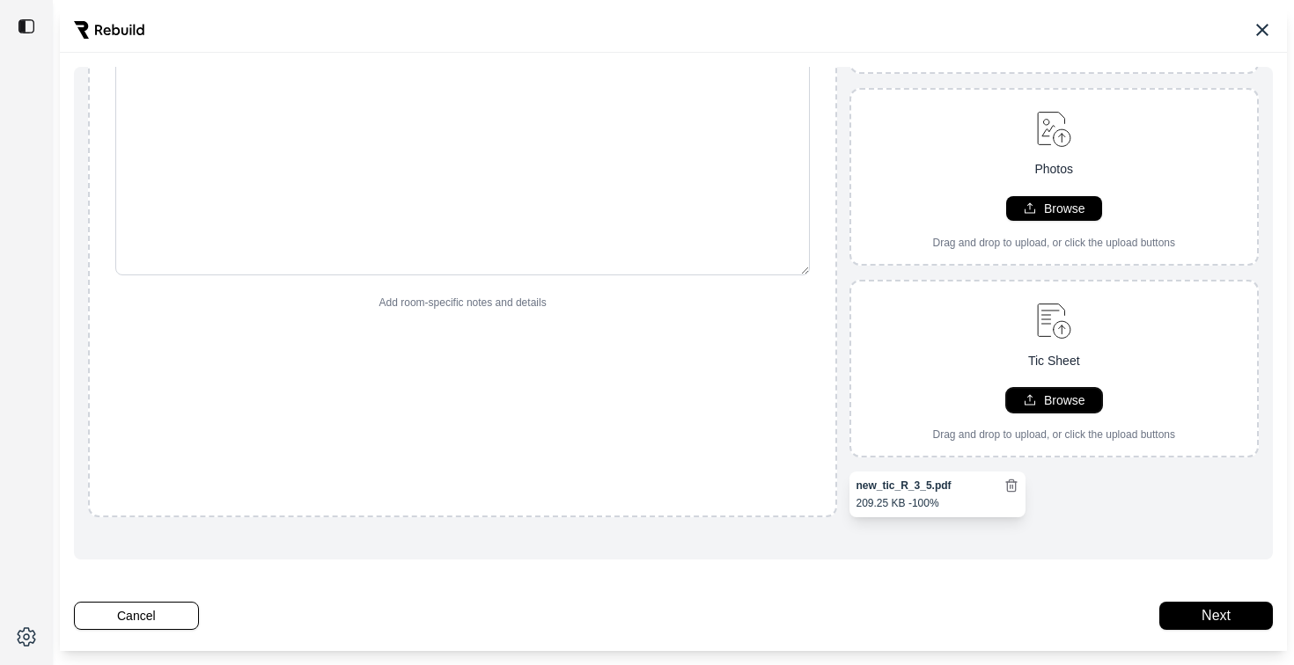
scroll to position [272, 0]
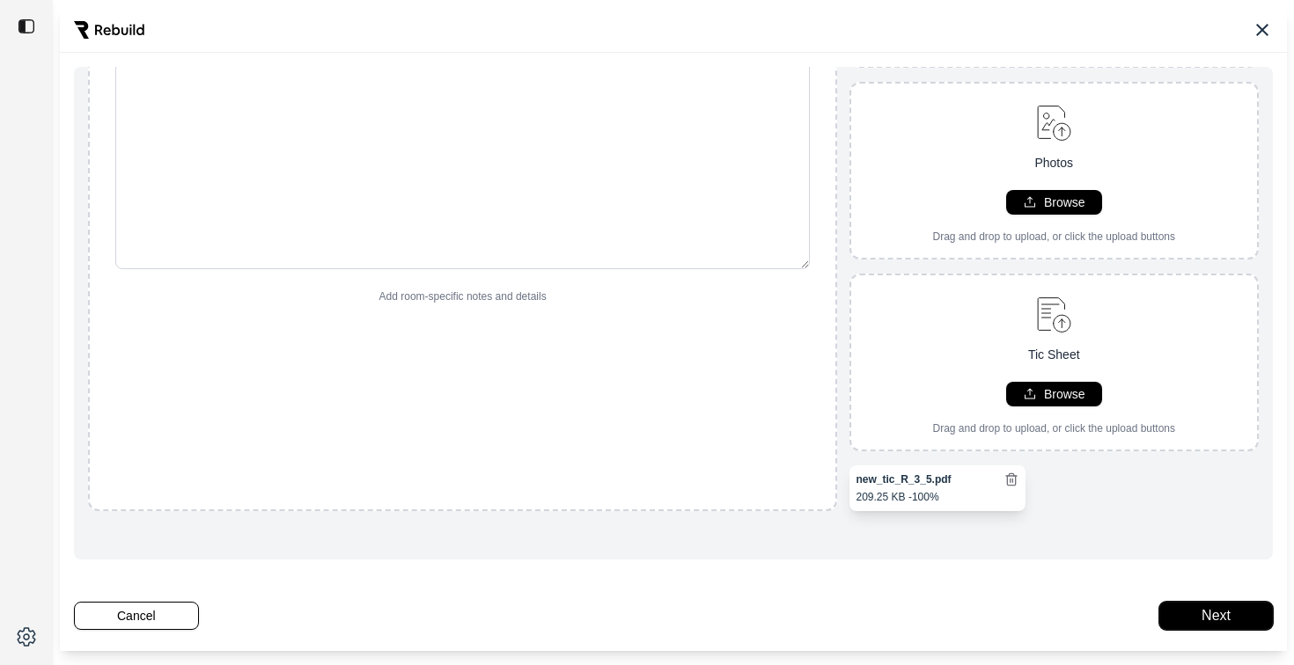
click at [1199, 618] on button "Next" at bounding box center [1216, 616] width 114 height 28
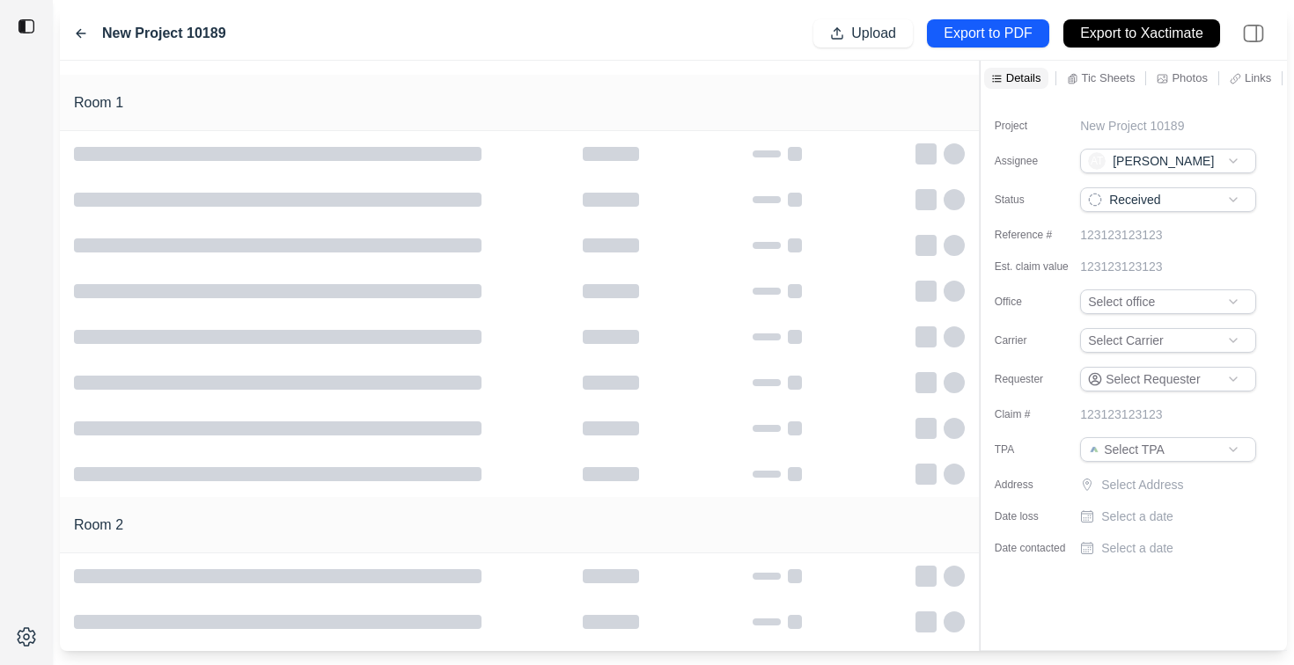
scroll to position [212, 0]
